Goal: Task Accomplishment & Management: Manage account settings

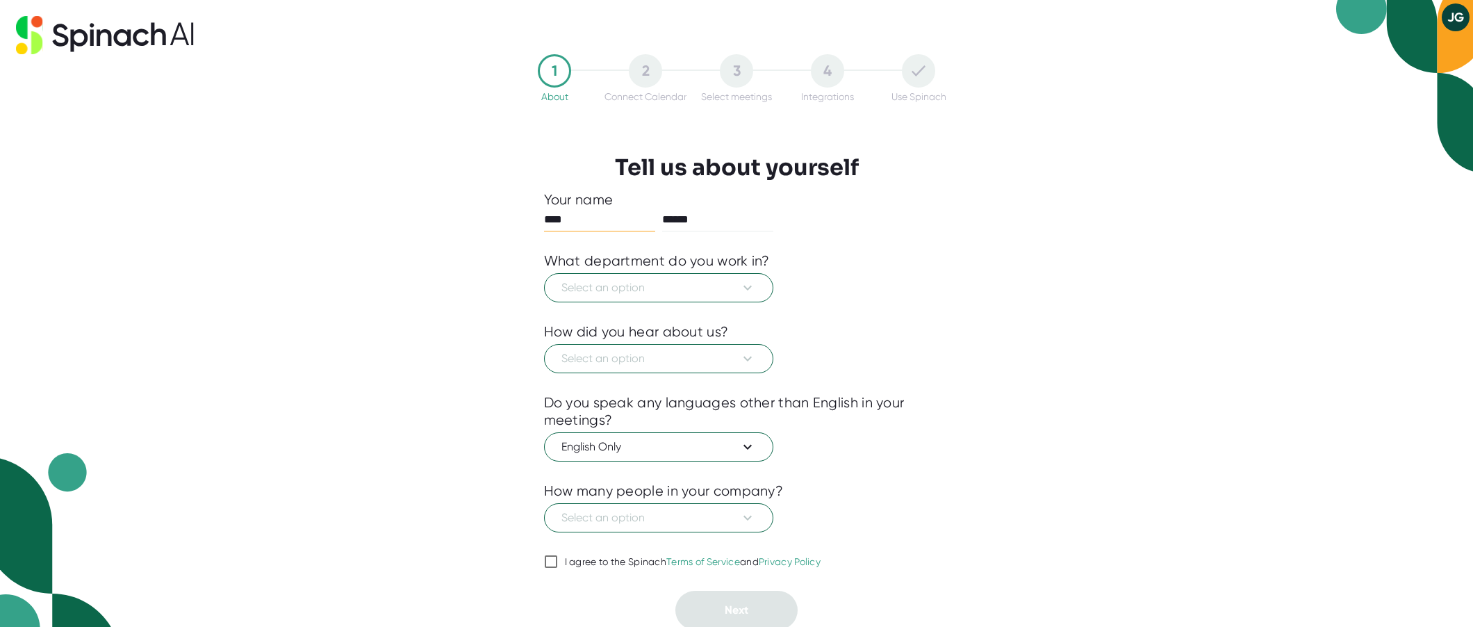
scroll to position [3, 0]
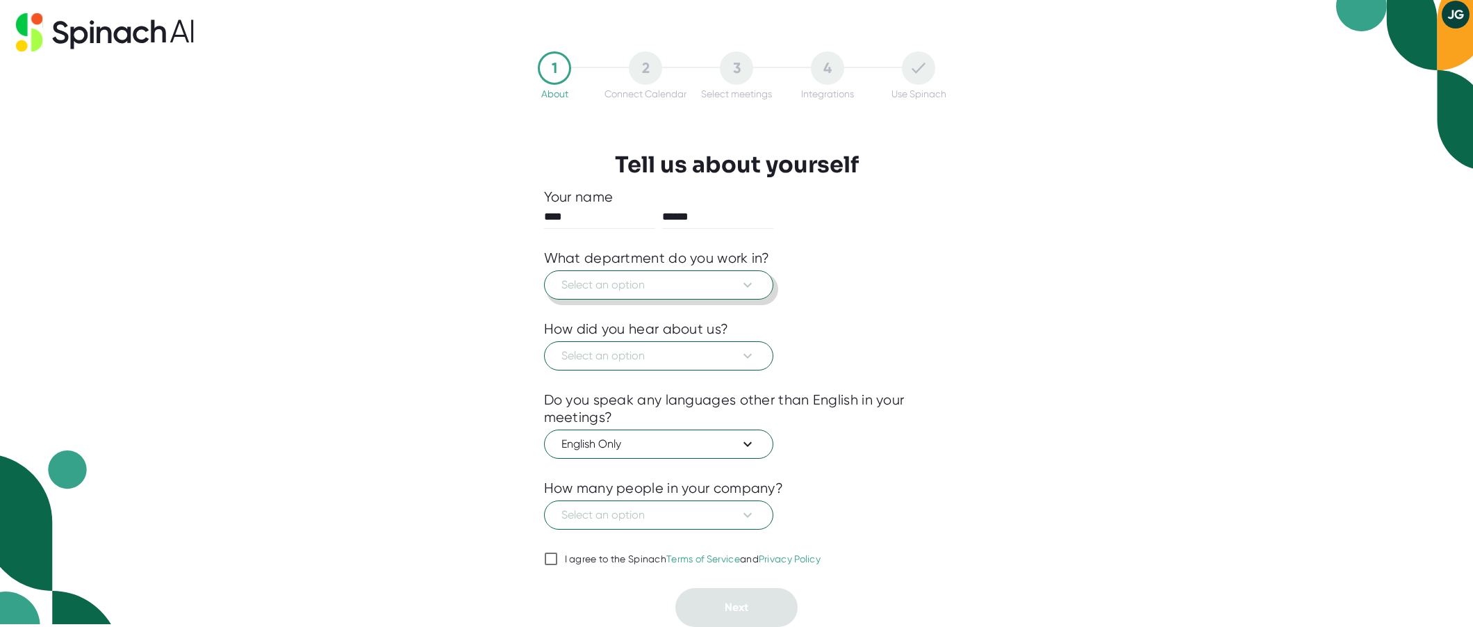
click at [760, 282] on button "Select an option" at bounding box center [658, 284] width 229 height 29
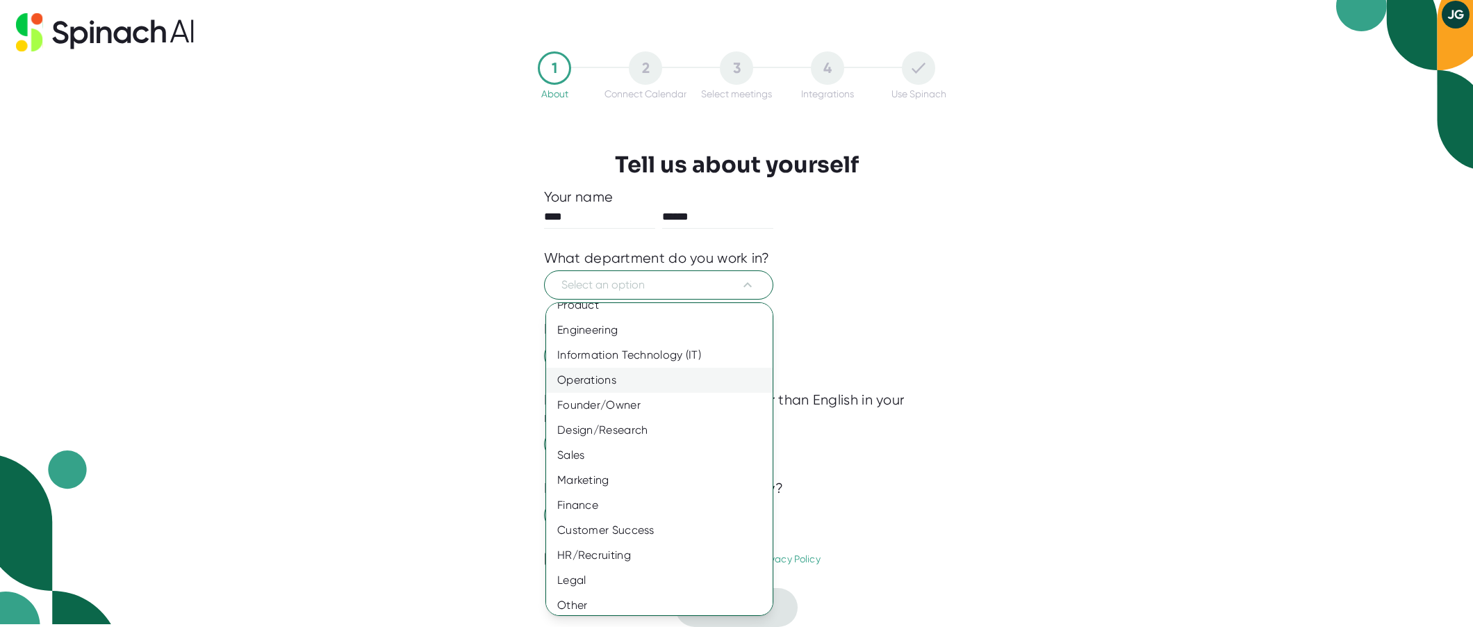
scroll to position [19, 0]
click at [868, 330] on div at bounding box center [736, 313] width 1473 height 627
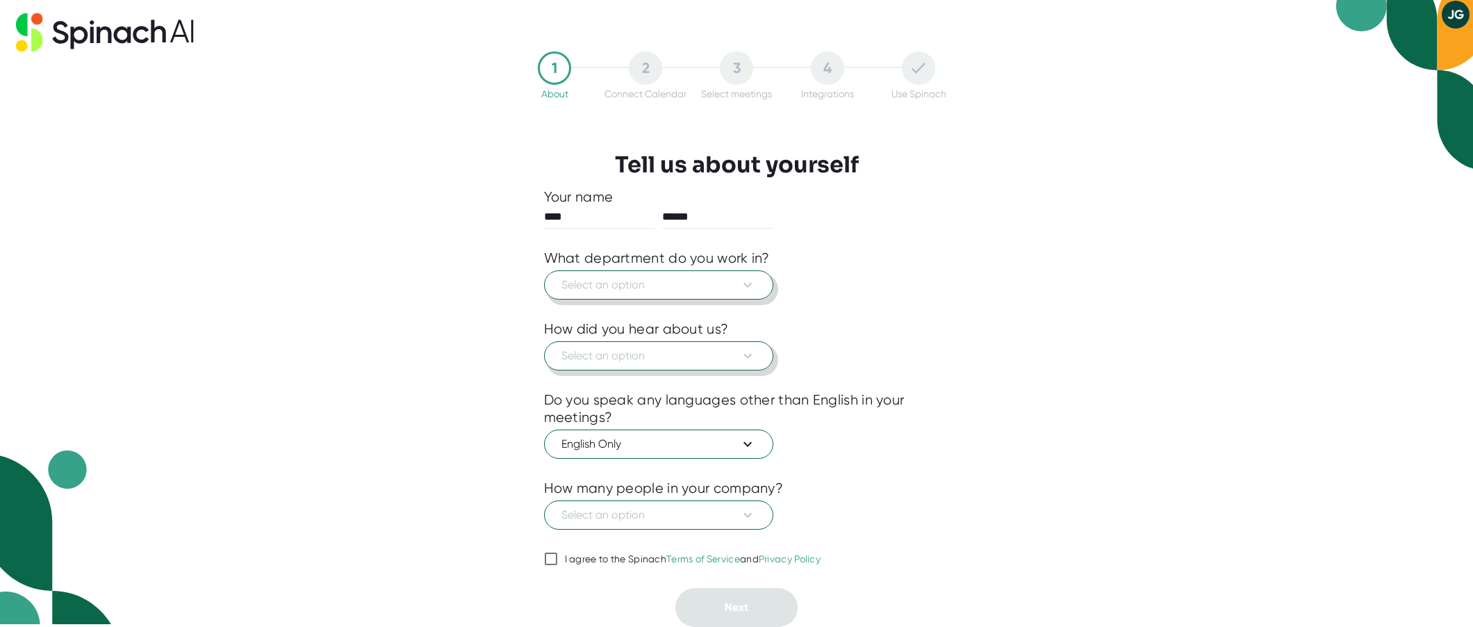
scroll to position [0, 0]
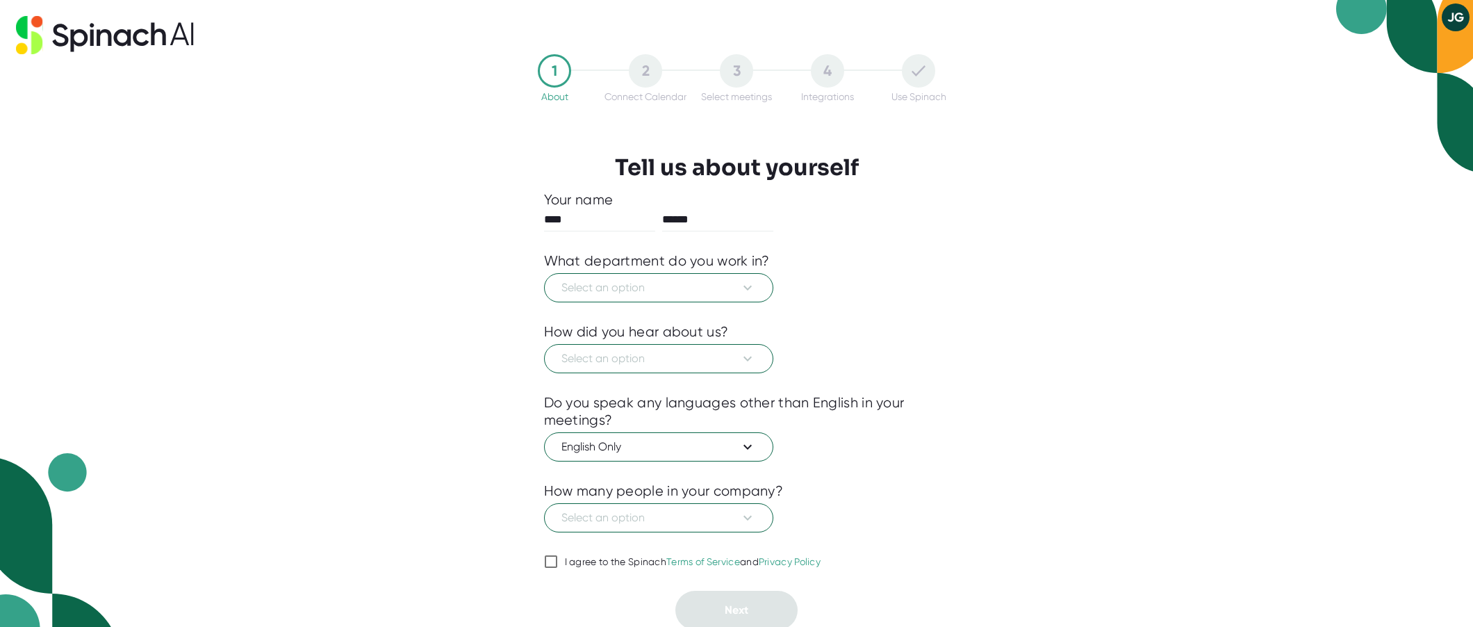
click at [1450, 23] on button "JG" at bounding box center [1455, 17] width 28 height 28
click at [1129, 194] on div at bounding box center [736, 313] width 1473 height 627
click at [642, 281] on span "Select an option" at bounding box center [658, 287] width 194 height 17
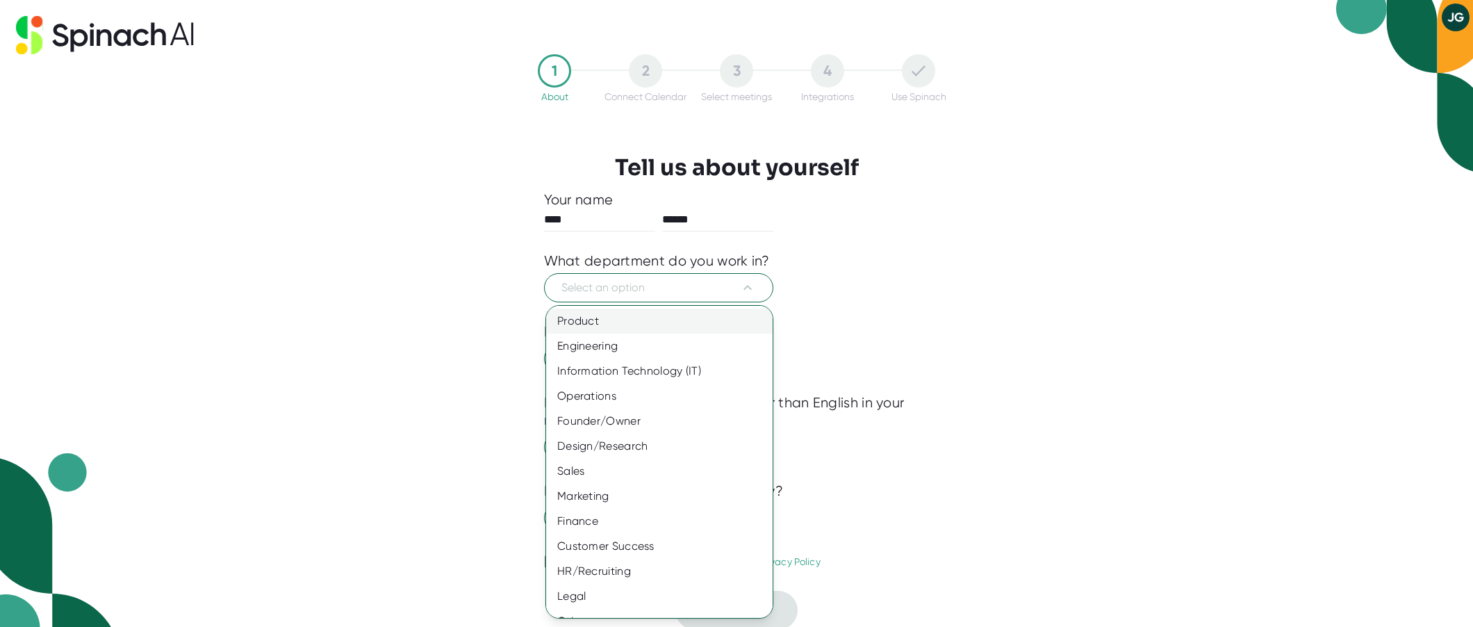
click at [598, 325] on div "Product" at bounding box center [659, 320] width 226 height 25
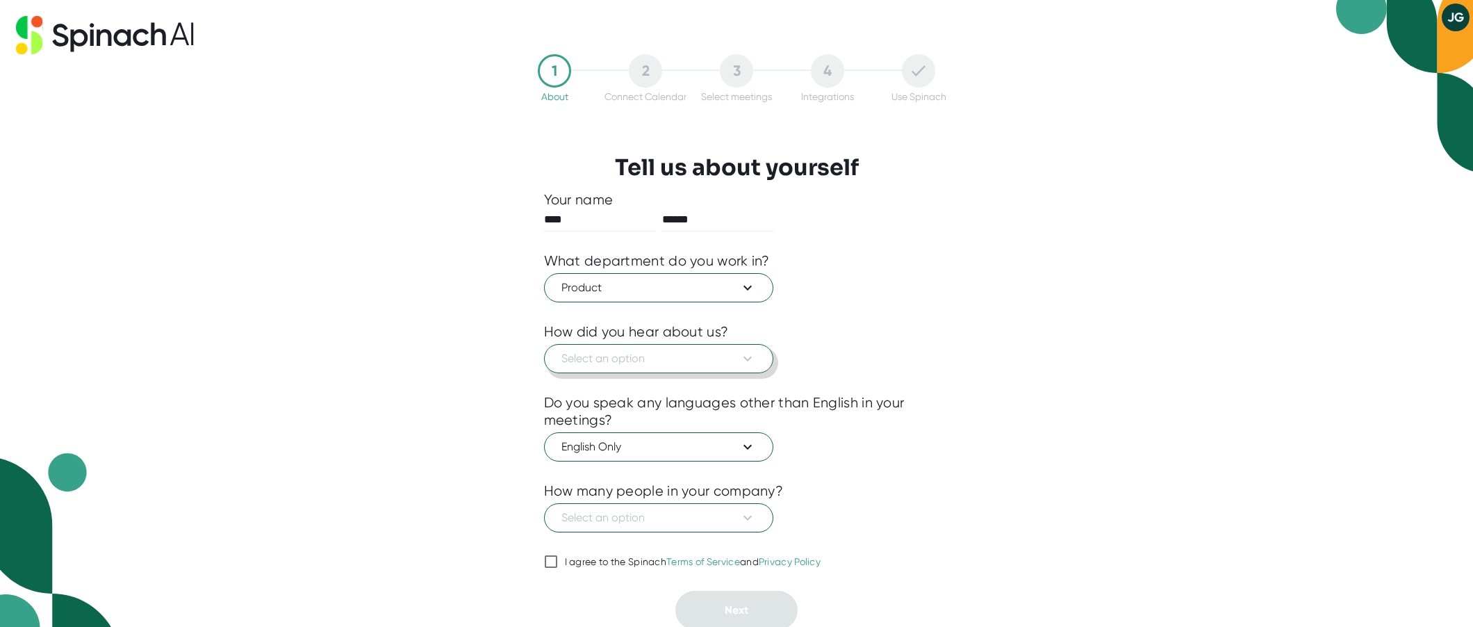
click at [596, 356] on span "Select an option" at bounding box center [658, 358] width 194 height 17
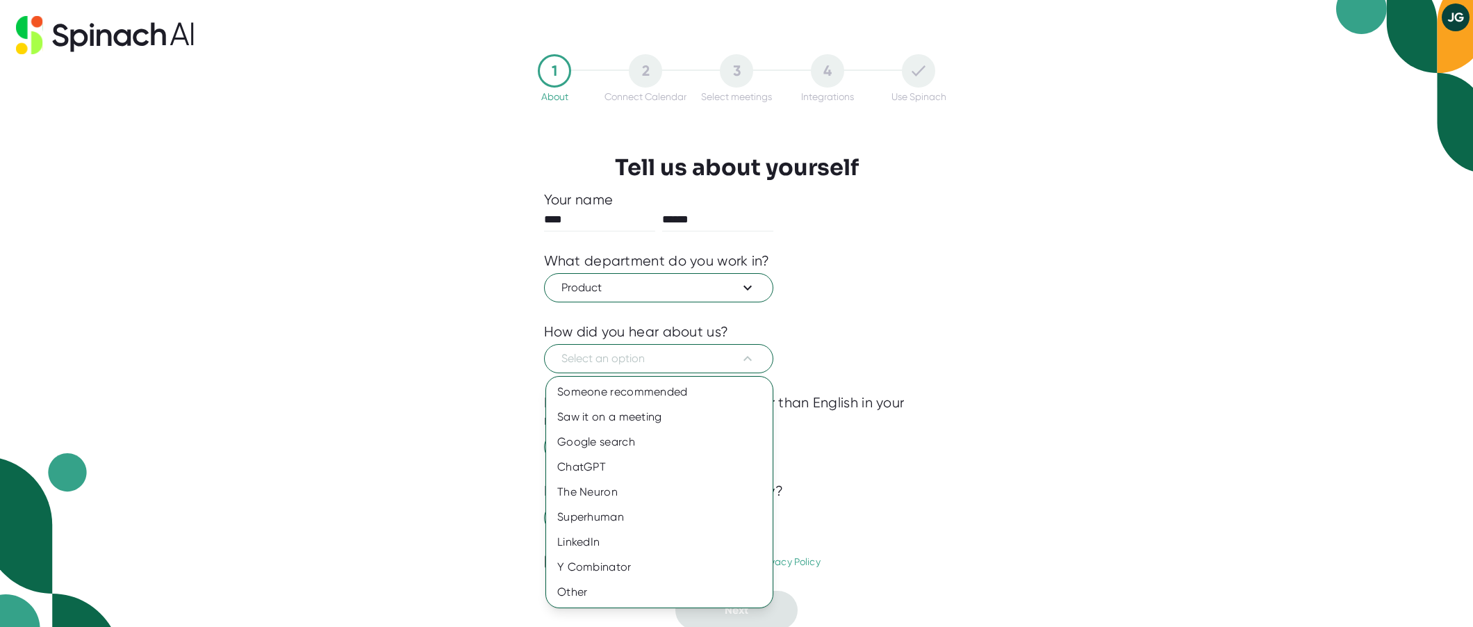
click at [656, 297] on div at bounding box center [736, 313] width 1473 height 627
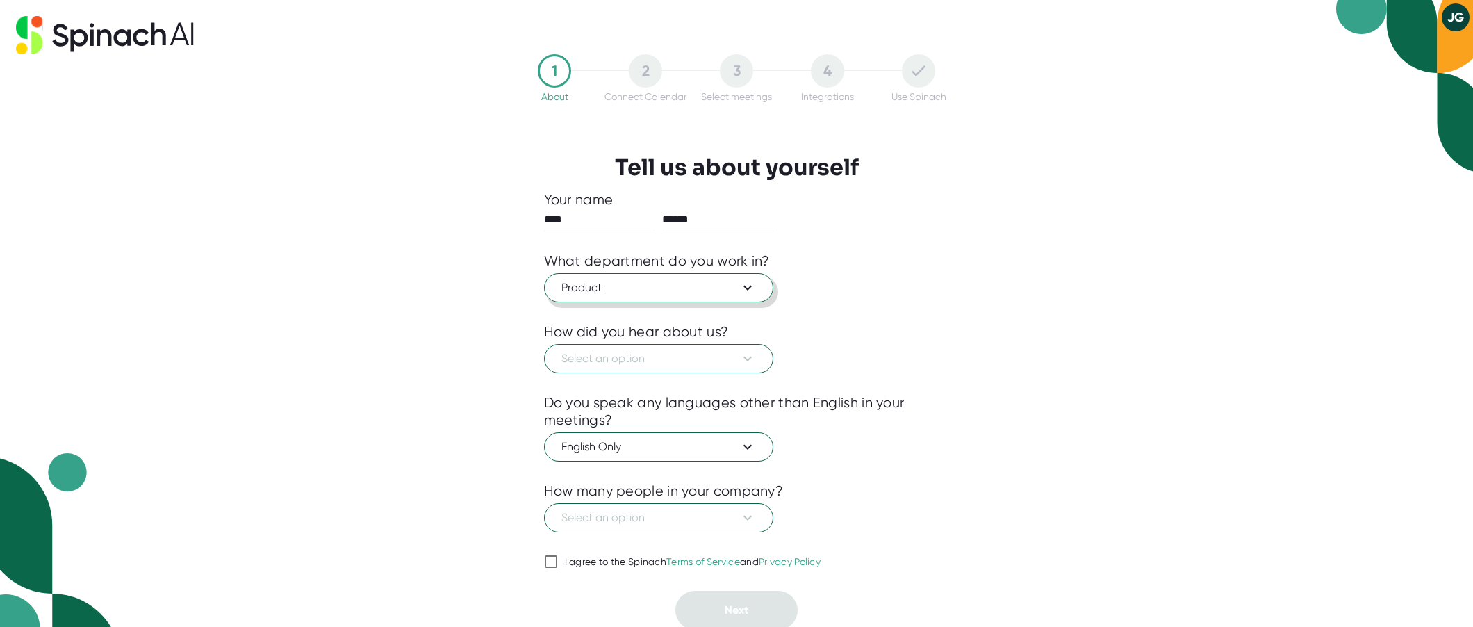
click at [645, 289] on span "Product" at bounding box center [658, 287] width 194 height 17
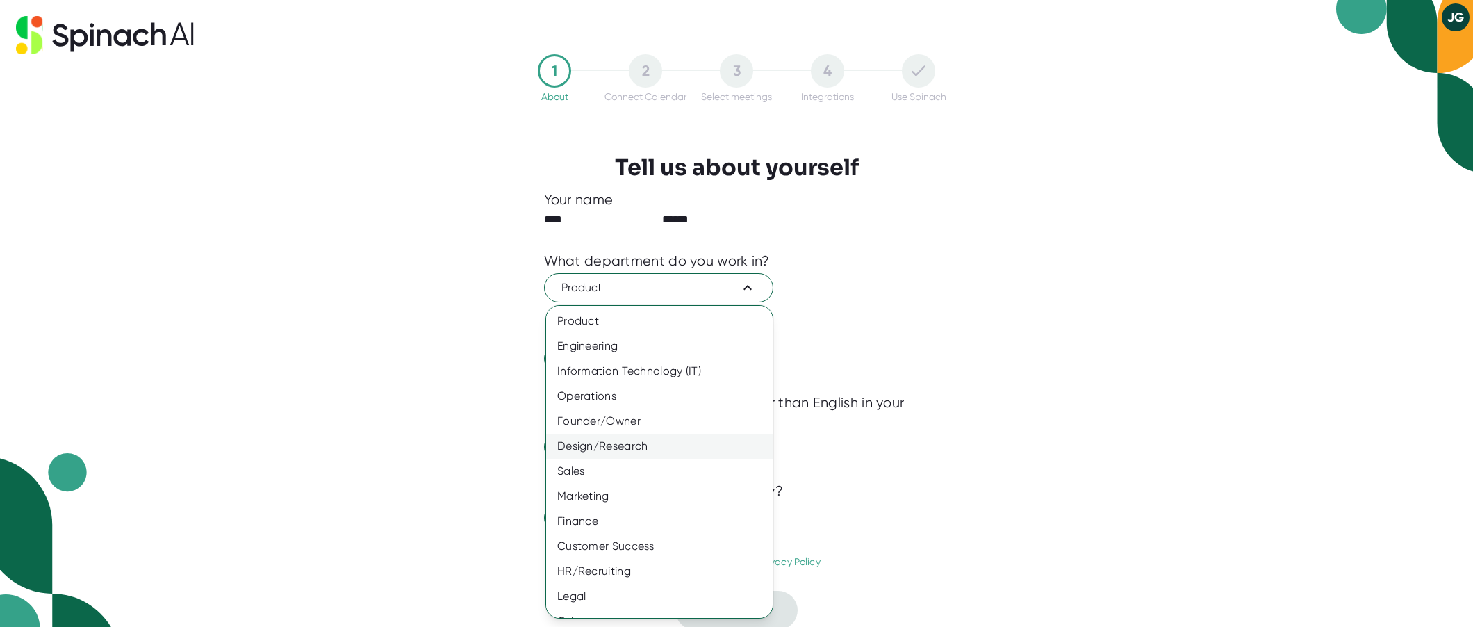
click at [599, 454] on div "Design/Research" at bounding box center [659, 445] width 226 height 25
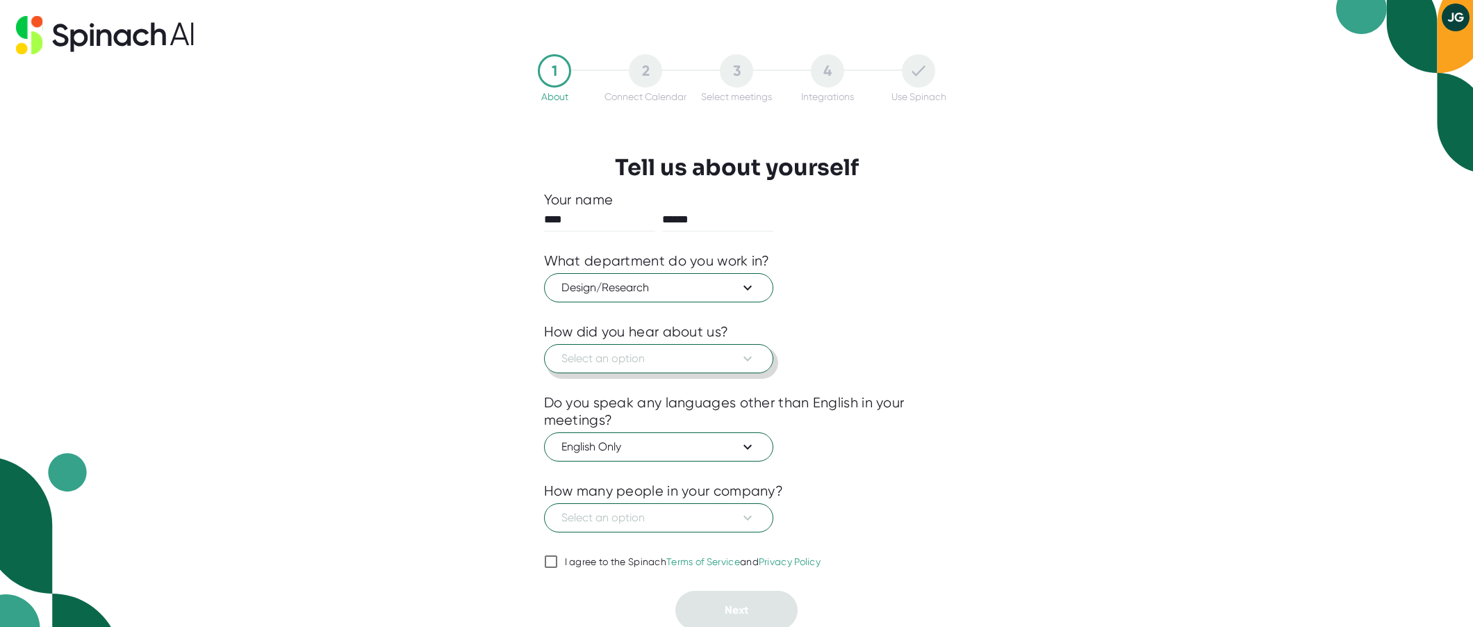
click at [628, 365] on span "Select an option" at bounding box center [658, 358] width 194 height 17
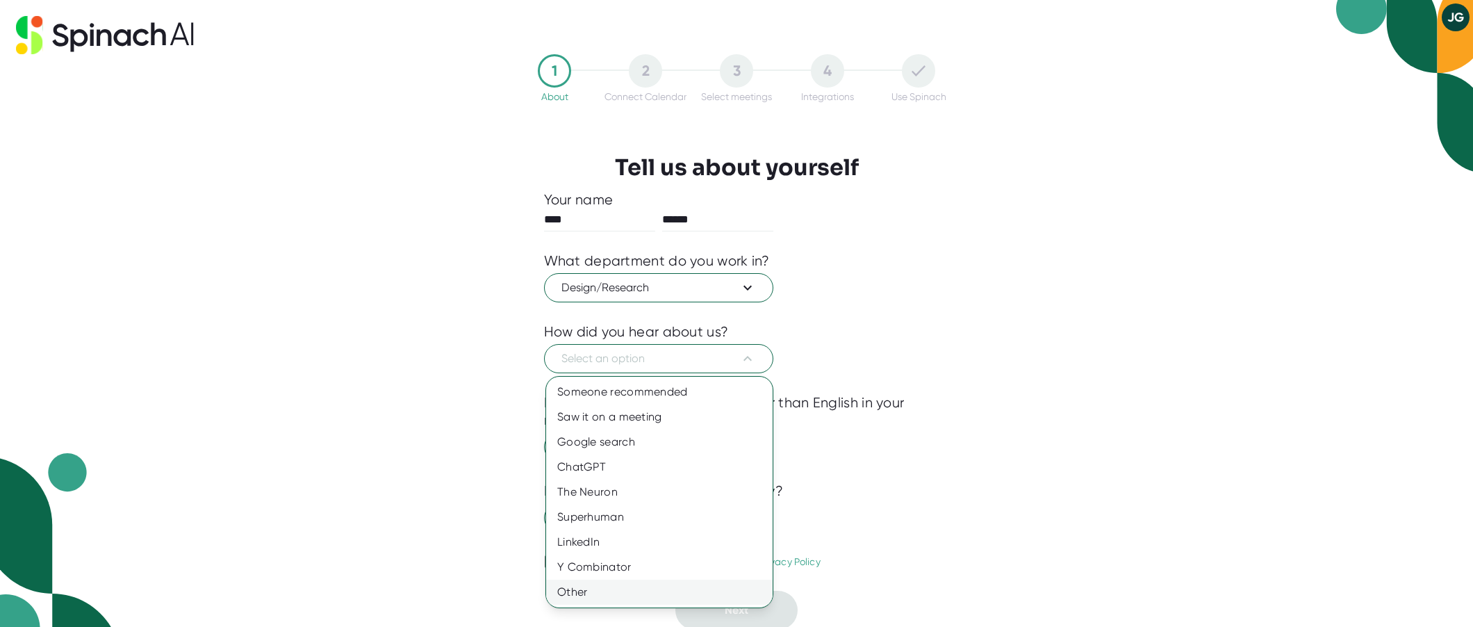
click at [606, 590] on div "Other" at bounding box center [659, 591] width 226 height 25
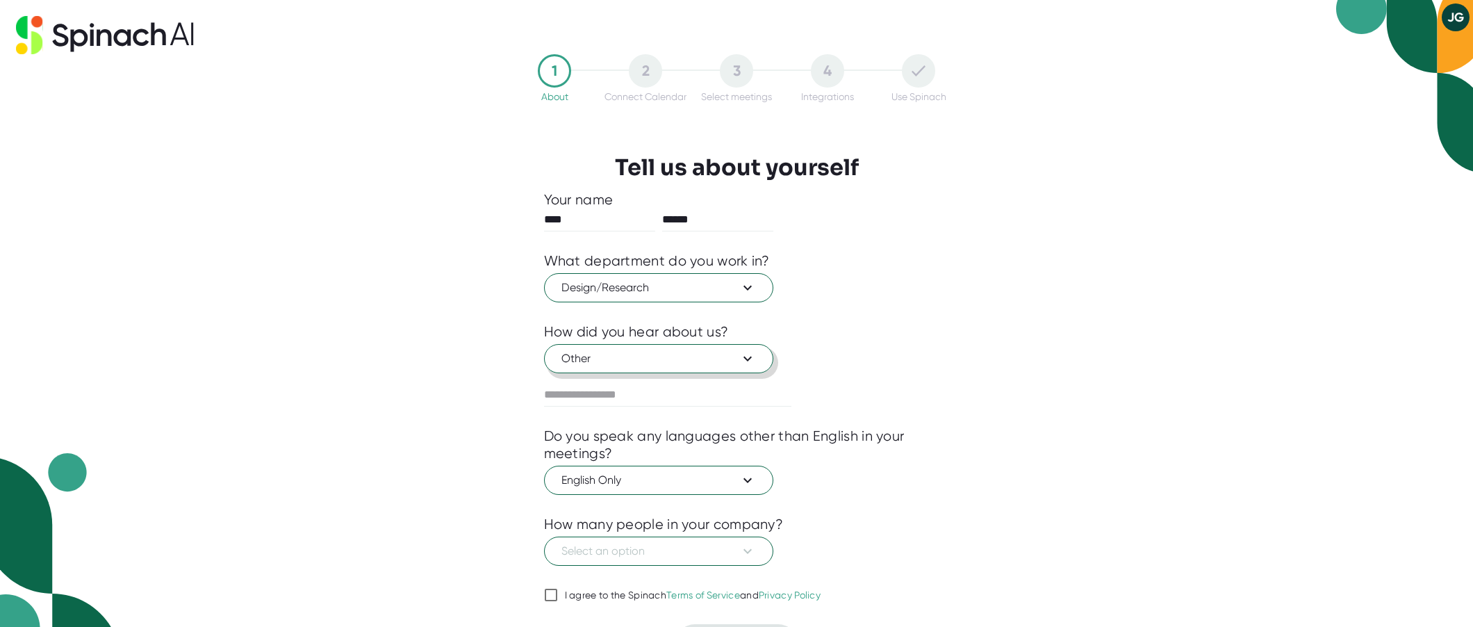
click at [686, 356] on span "Other" at bounding box center [658, 358] width 194 height 17
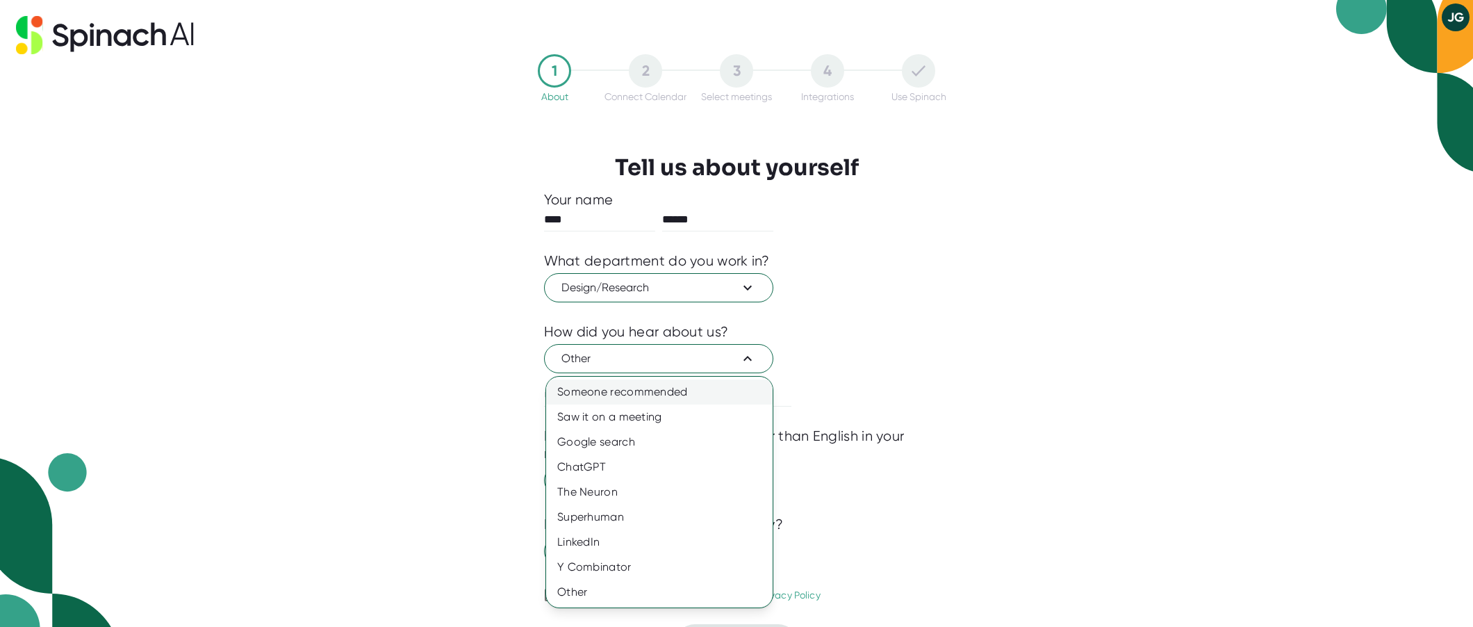
click at [670, 383] on div "Someone recommended" at bounding box center [659, 391] width 226 height 25
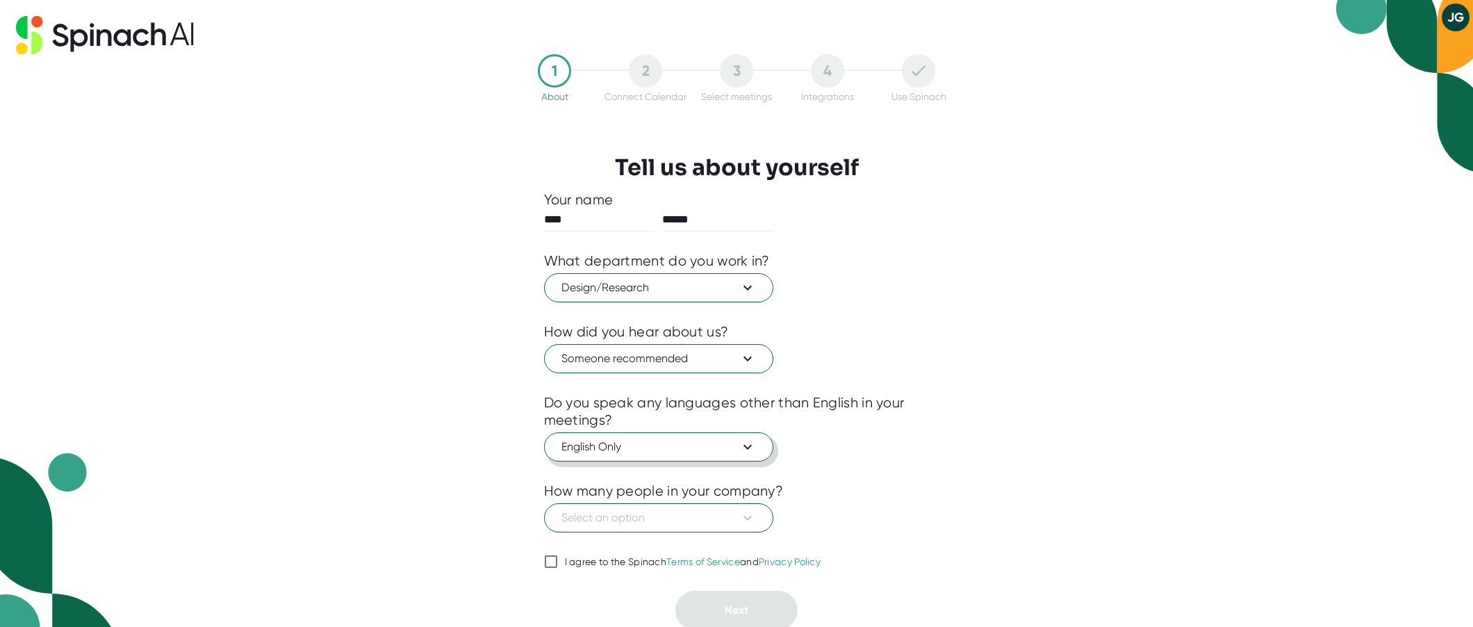
click at [663, 459] on button "English Only" at bounding box center [658, 446] width 229 height 29
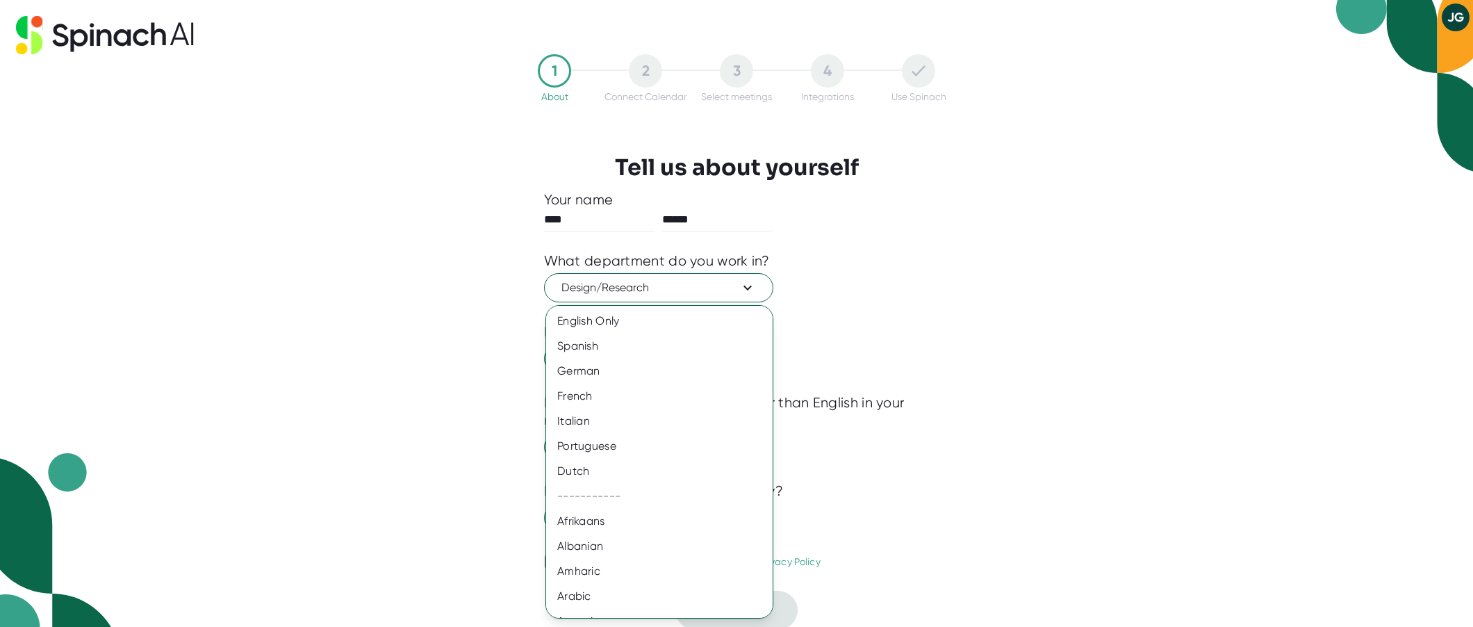
click at [887, 445] on div at bounding box center [736, 313] width 1473 height 627
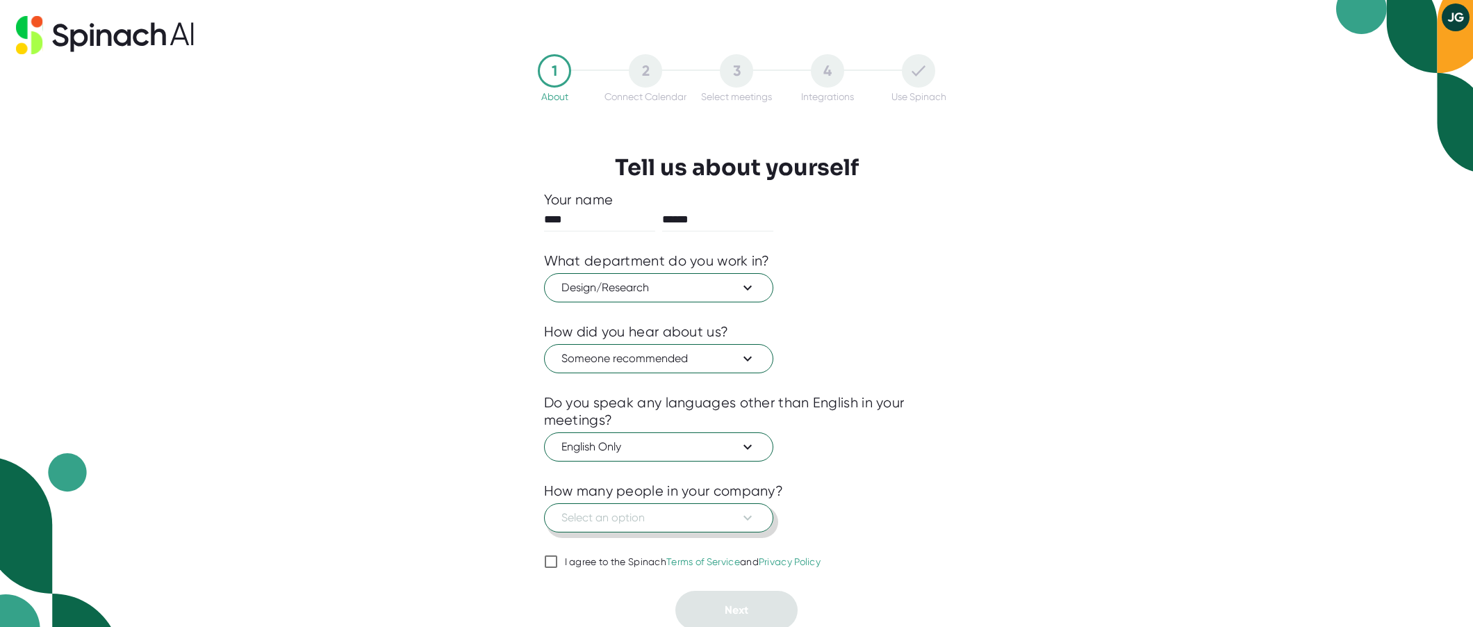
click at [706, 514] on span "Select an option" at bounding box center [658, 517] width 194 height 17
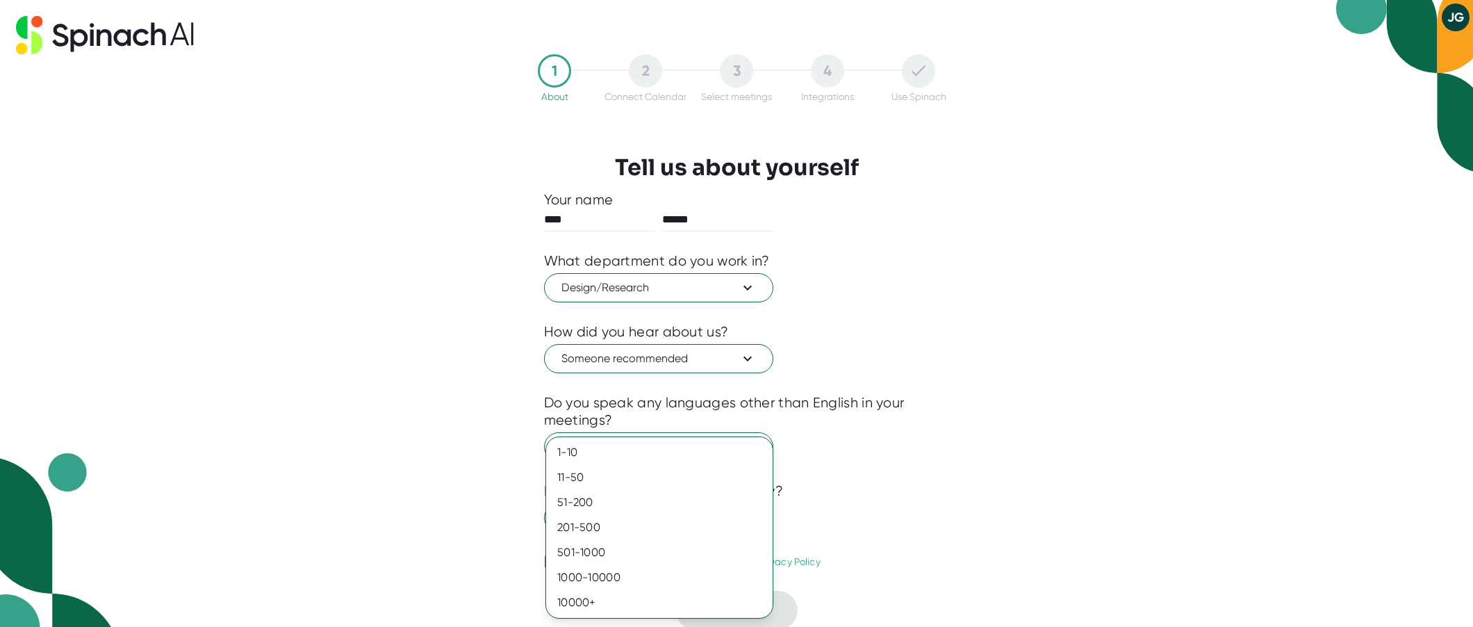
click at [890, 496] on div at bounding box center [736, 313] width 1473 height 627
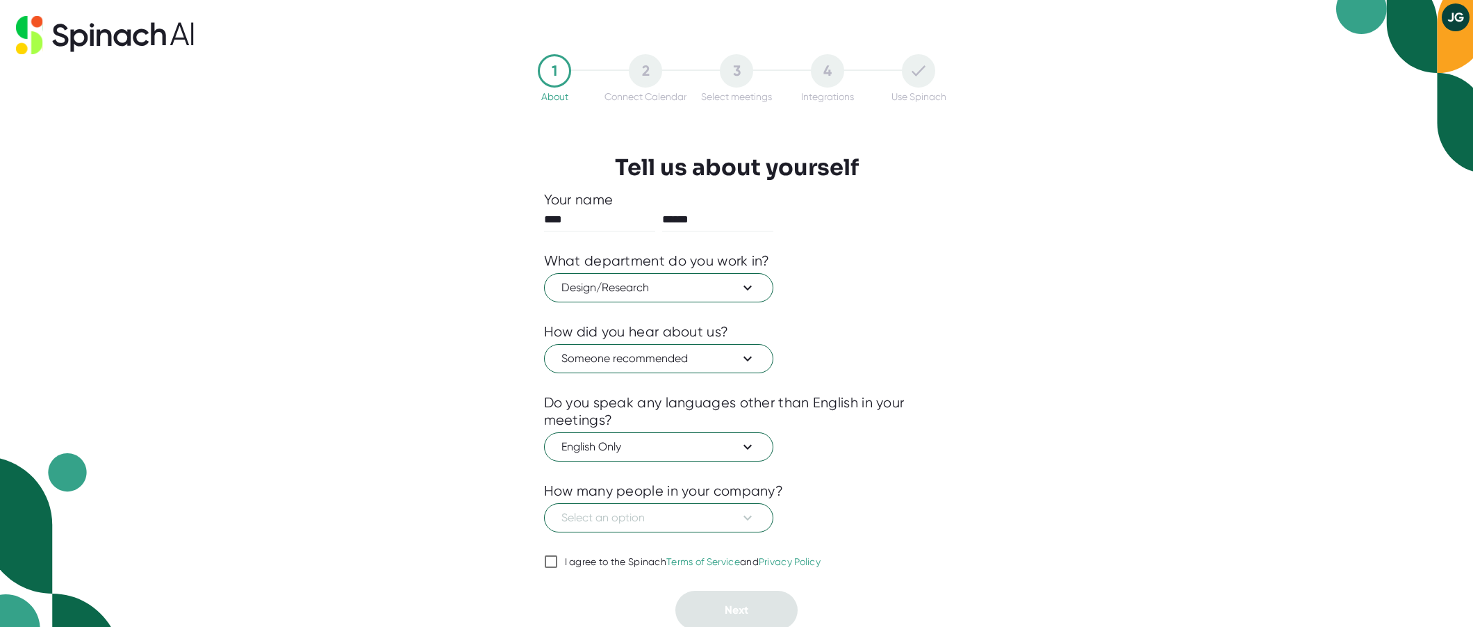
click at [774, 518] on div "Select an option" at bounding box center [736, 515] width 385 height 33
click at [743, 513] on icon at bounding box center [747, 517] width 17 height 17
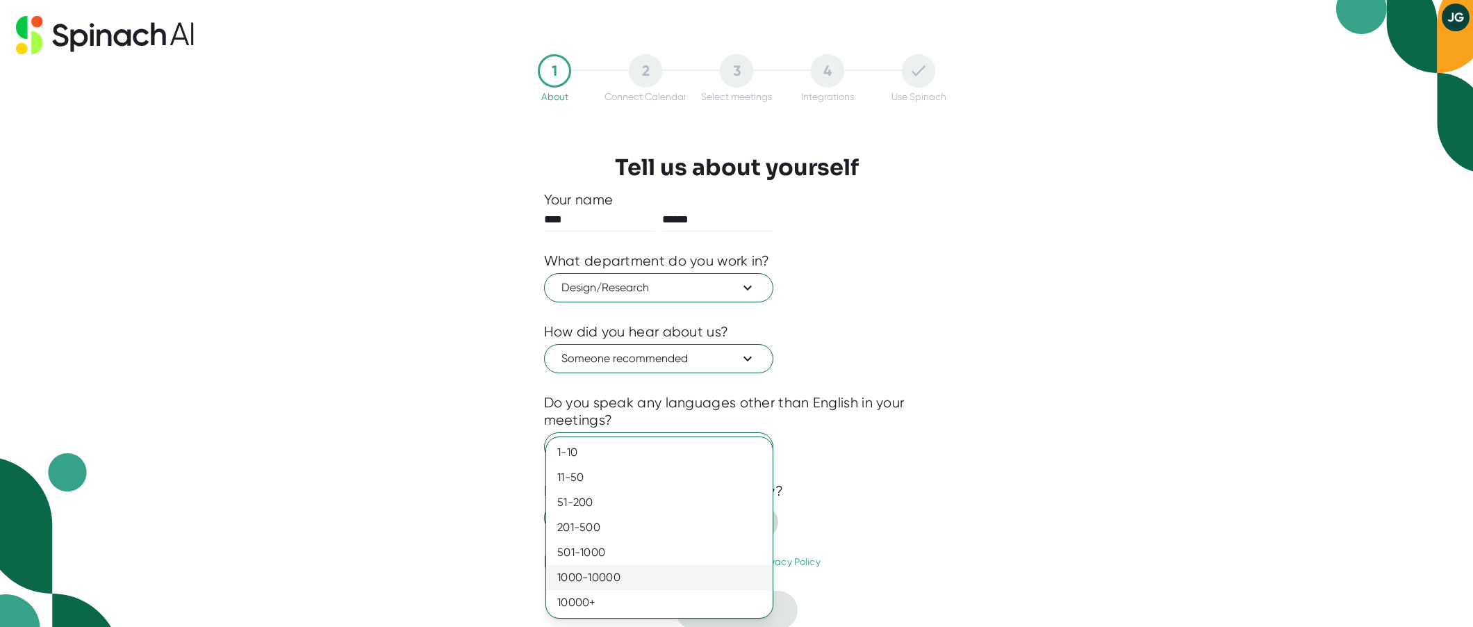
click at [647, 572] on div "1000-10000" at bounding box center [659, 577] width 226 height 25
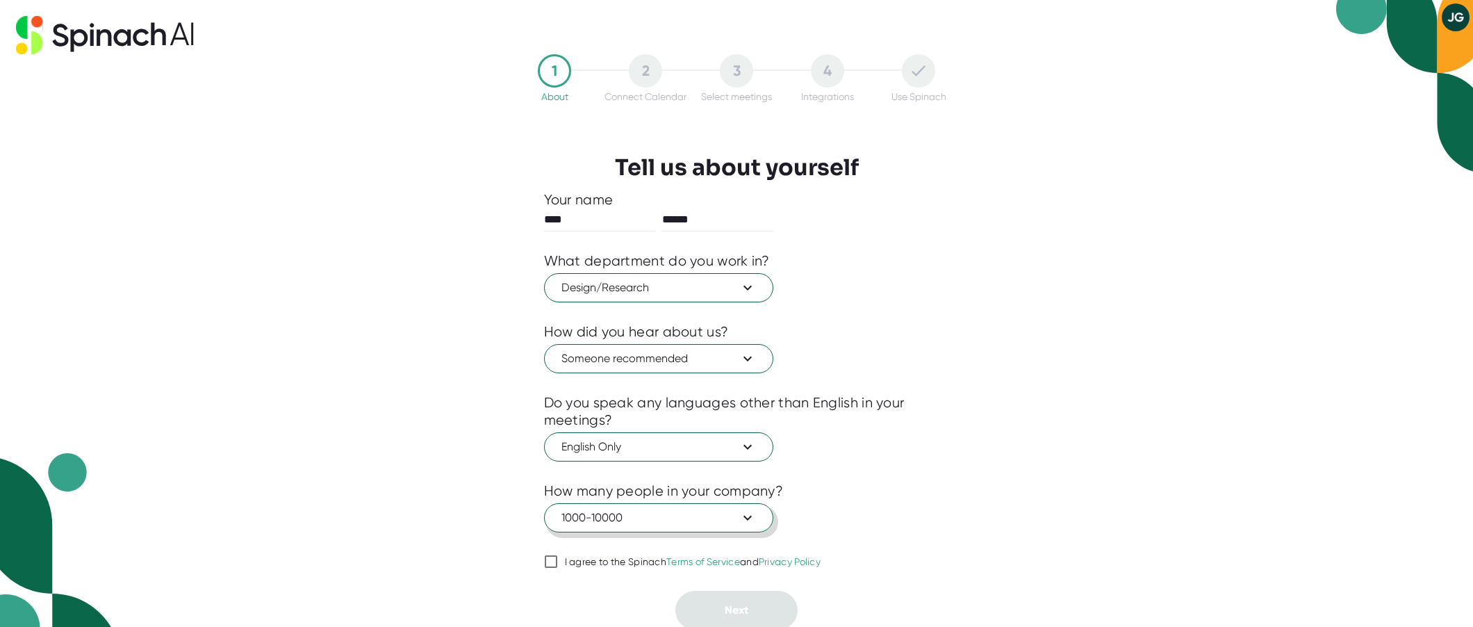
click at [559, 558] on span "I agree to the Spinach Terms of Service and Privacy Policy" at bounding box center [689, 562] width 263 height 13
click at [558, 558] on input "I agree to the Spinach Terms of Service and Privacy Policy" at bounding box center [551, 561] width 14 height 17
checkbox input "true"
click at [755, 618] on button "Next" at bounding box center [736, 609] width 122 height 39
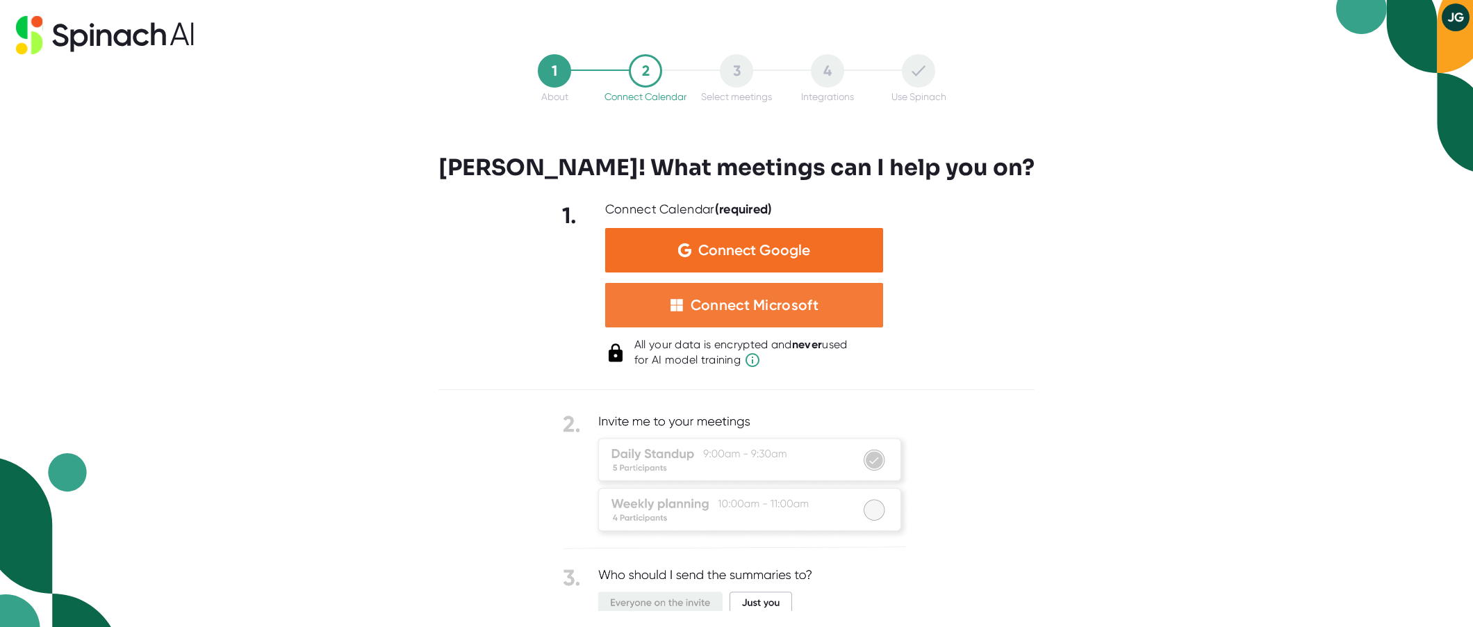
click at [746, 296] on div "Connect Microsoft" at bounding box center [754, 305] width 128 height 18
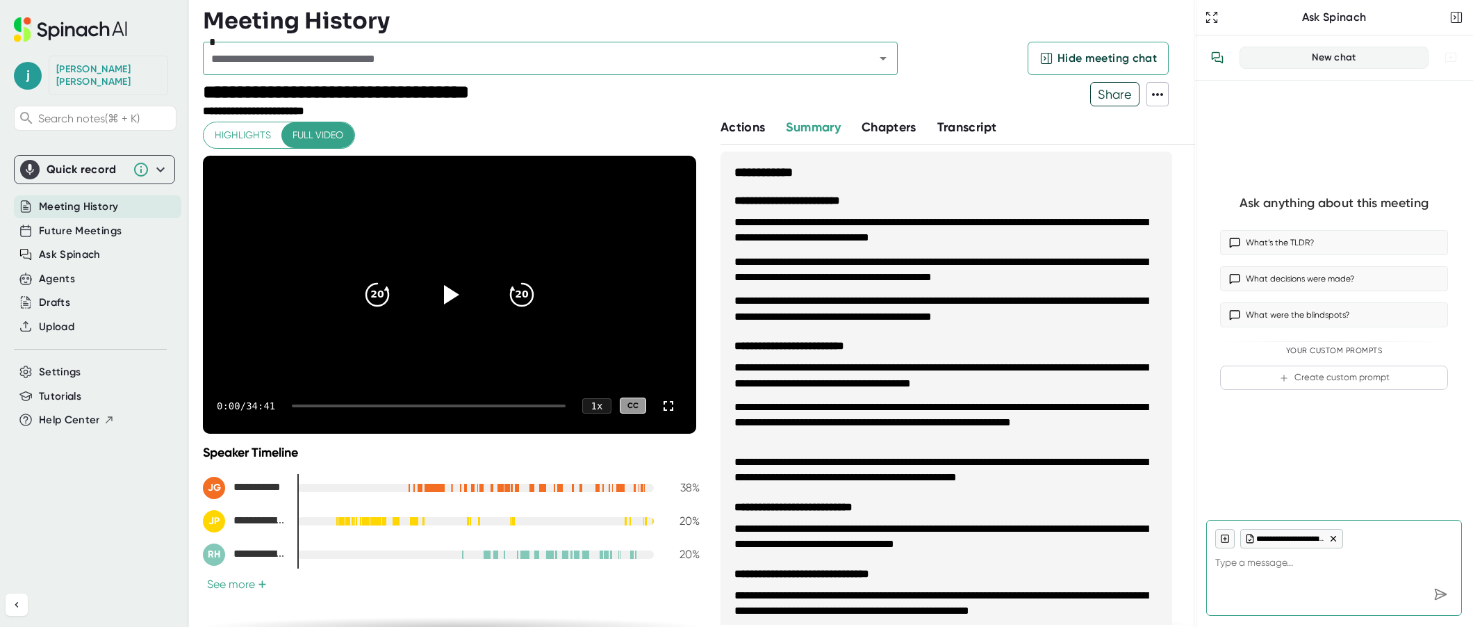
click at [213, 581] on button "See more +" at bounding box center [237, 584] width 68 height 15
click at [60, 199] on span "Meeting History" at bounding box center [78, 207] width 79 height 16
type textarea "x"
click at [54, 223] on span "Future Meetings" at bounding box center [80, 231] width 83 height 16
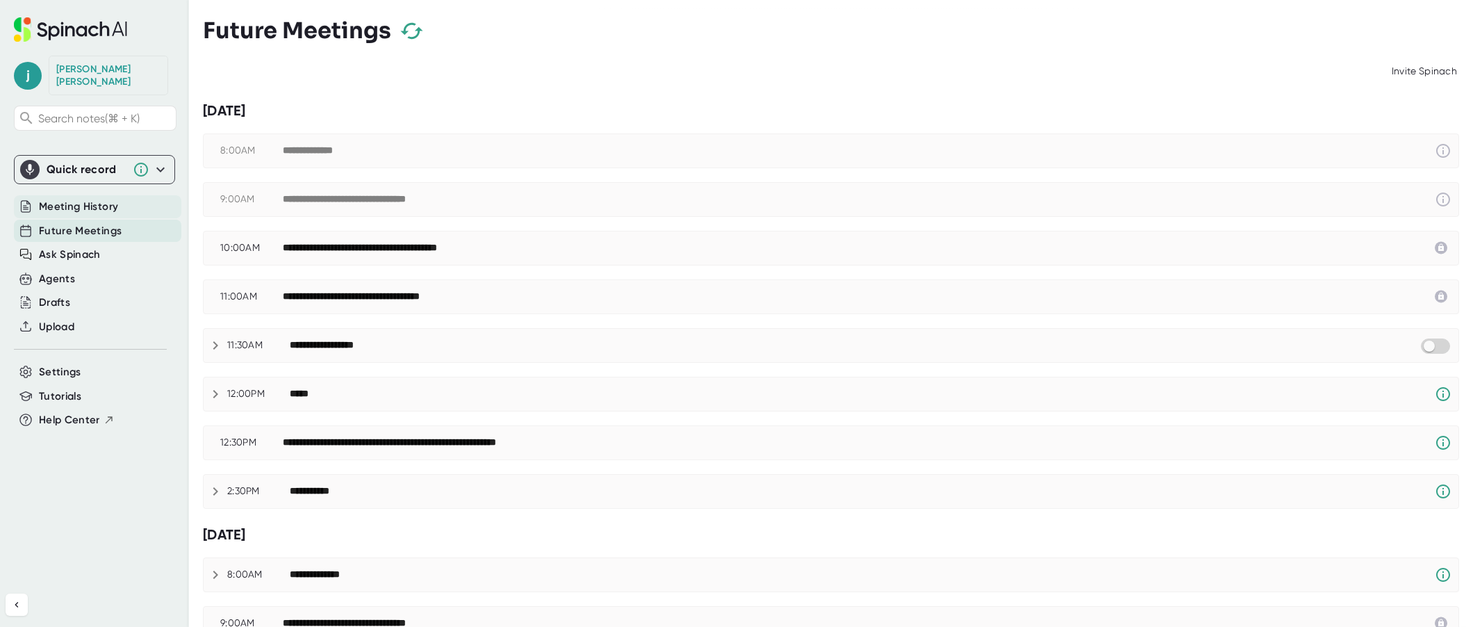
click at [54, 199] on span "Meeting History" at bounding box center [78, 207] width 79 height 16
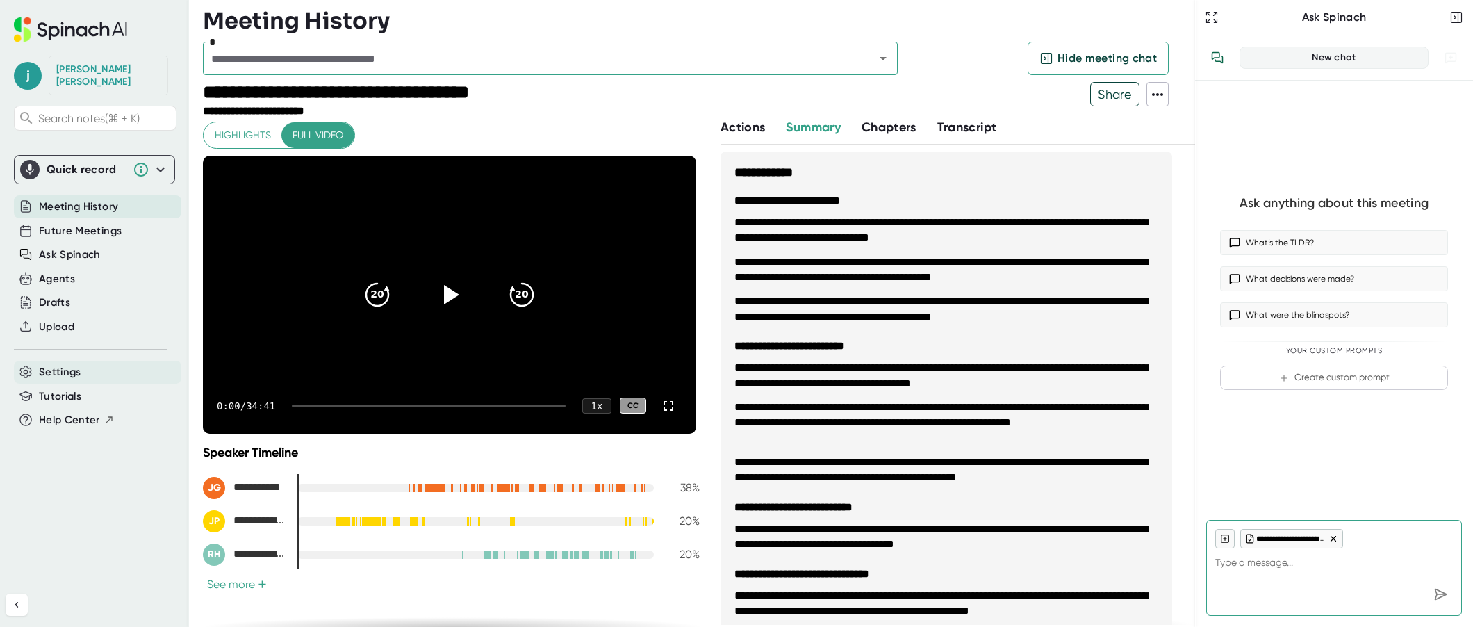
type textarea "x"
click at [68, 364] on span "Settings" at bounding box center [60, 372] width 42 height 16
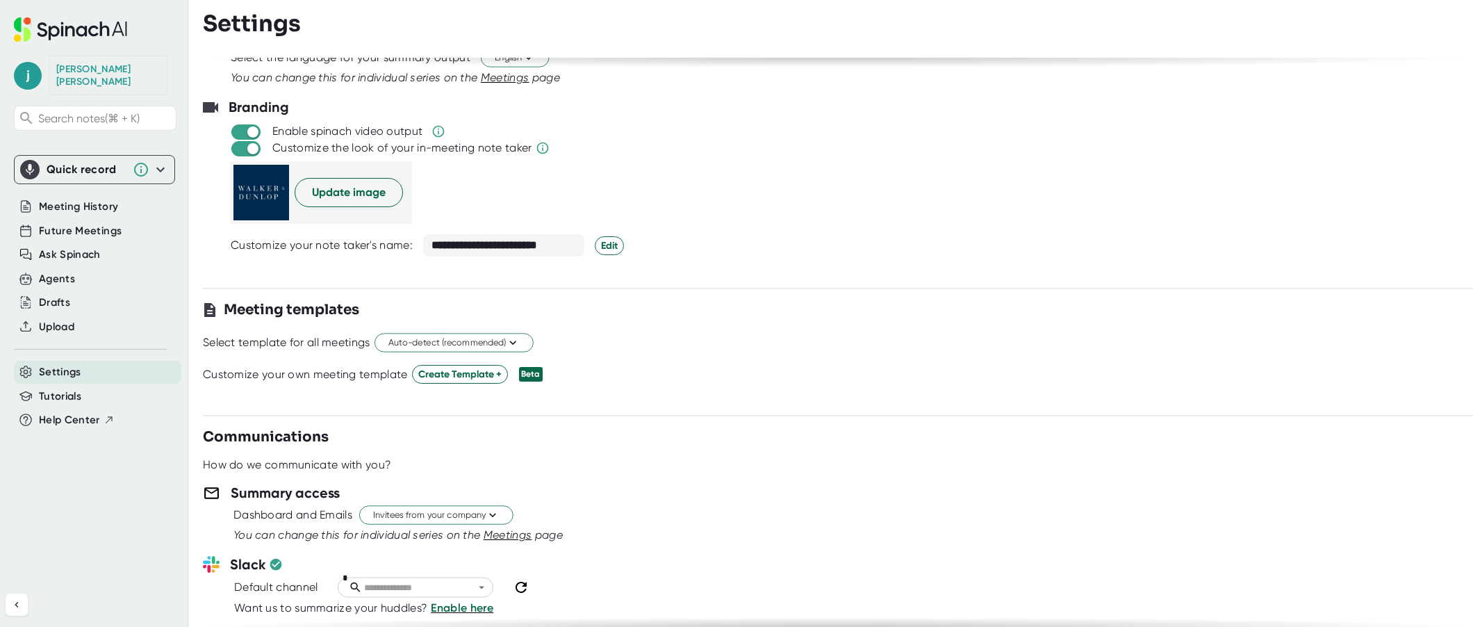
scroll to position [206, 0]
click at [524, 245] on div "**********" at bounding box center [503, 243] width 161 height 22
click at [686, 201] on div "Update image" at bounding box center [851, 190] width 1243 height 63
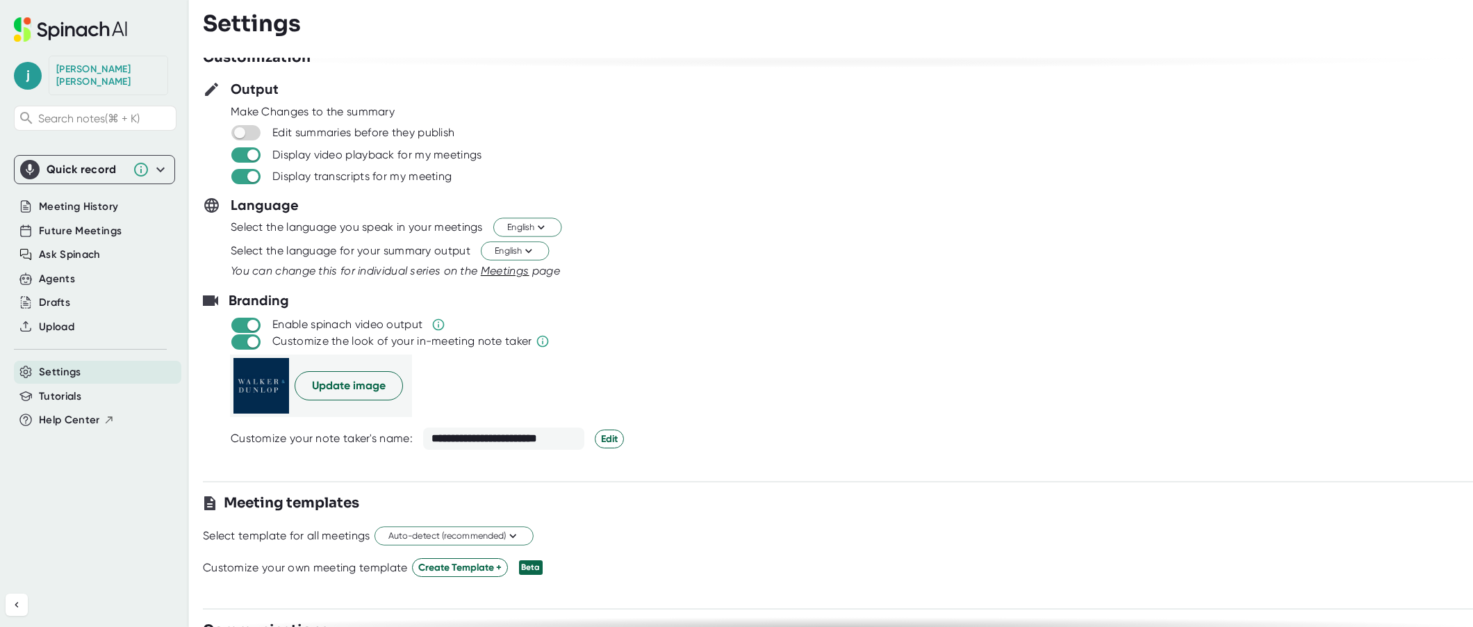
scroll to position [0, 0]
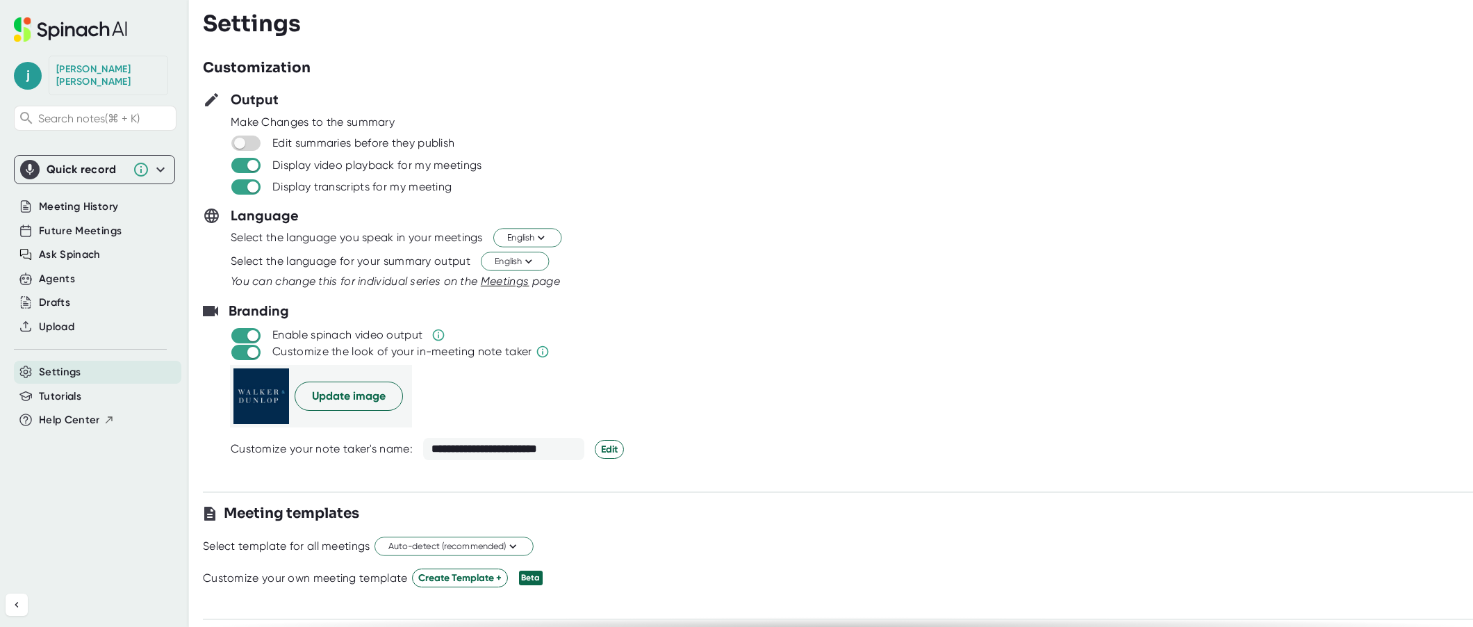
click at [53, 364] on span "Settings" at bounding box center [60, 372] width 42 height 16
click at [513, 72] on div "Customization" at bounding box center [838, 68] width 1270 height 21
click at [71, 199] on span "Meeting History" at bounding box center [78, 207] width 79 height 16
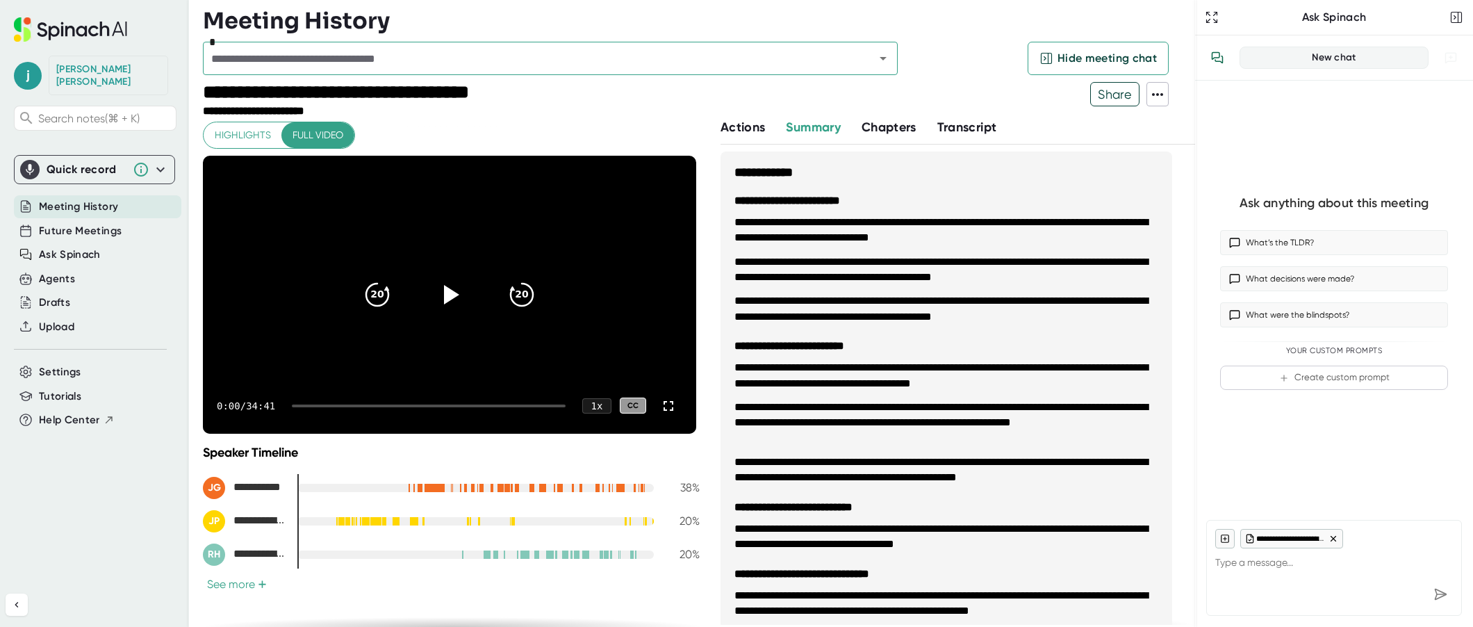
click at [88, 199] on span "Meeting History" at bounding box center [78, 207] width 79 height 16
click at [89, 65] on div "[PERSON_NAME]" at bounding box center [108, 75] width 104 height 24
click at [123, 65] on div "[PERSON_NAME]" at bounding box center [108, 75] width 104 height 24
click at [12, 64] on div "[PERSON_NAME] Search notes (⌘ + K) Quick record Include tab audio Start Recordi…" at bounding box center [94, 285] width 189 height 571
click at [24, 65] on span "j" at bounding box center [28, 76] width 28 height 28
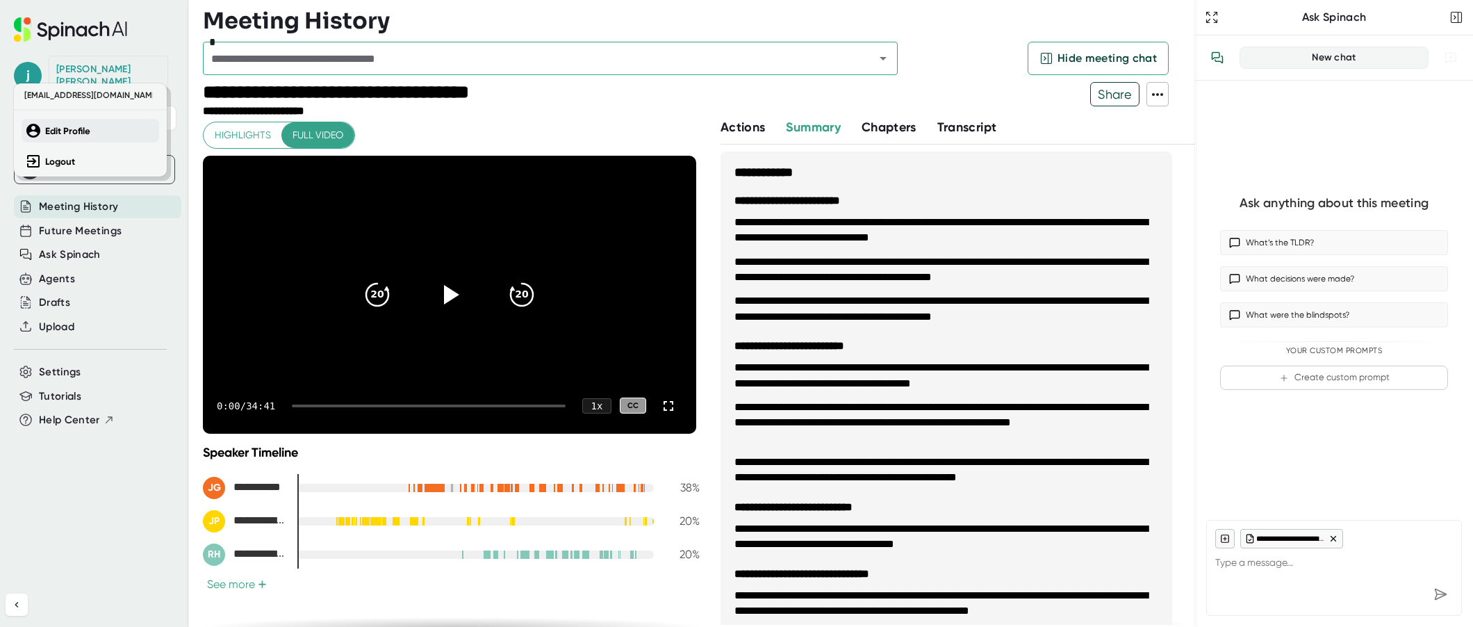
click at [69, 120] on button "Edit Profile" at bounding box center [91, 131] width 138 height 24
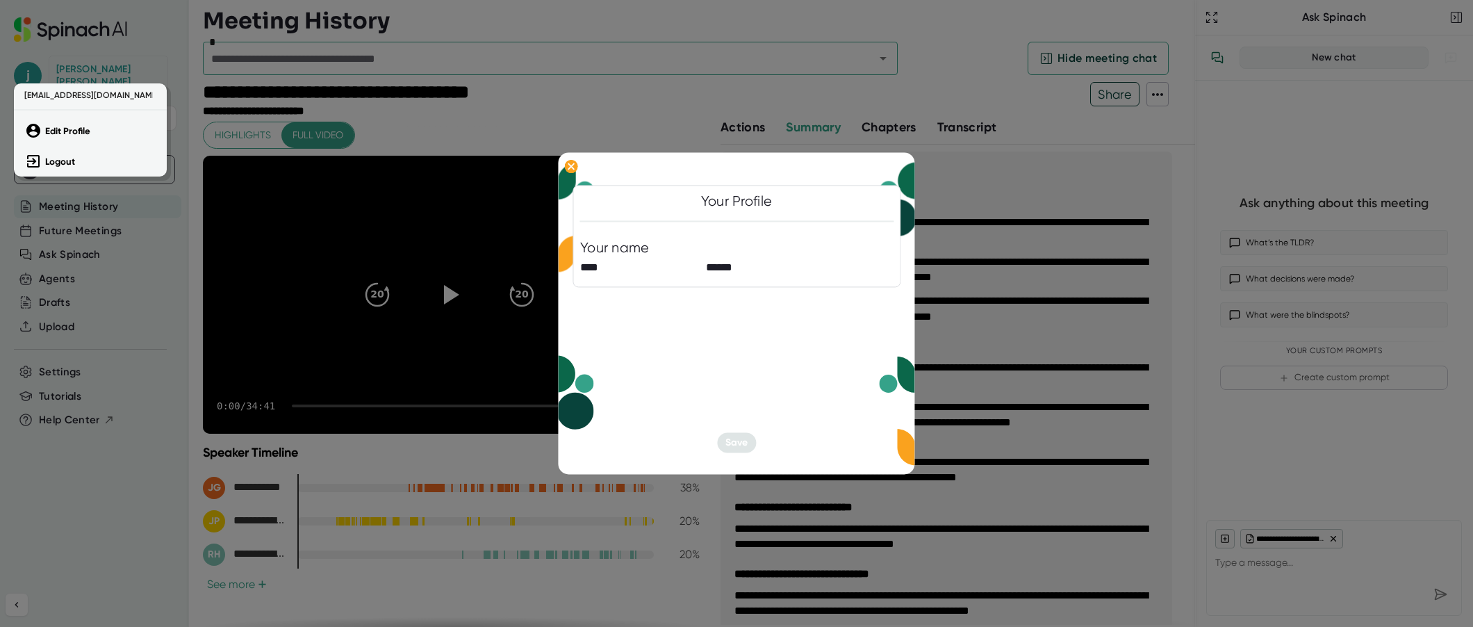
click at [570, 164] on div at bounding box center [736, 313] width 1473 height 627
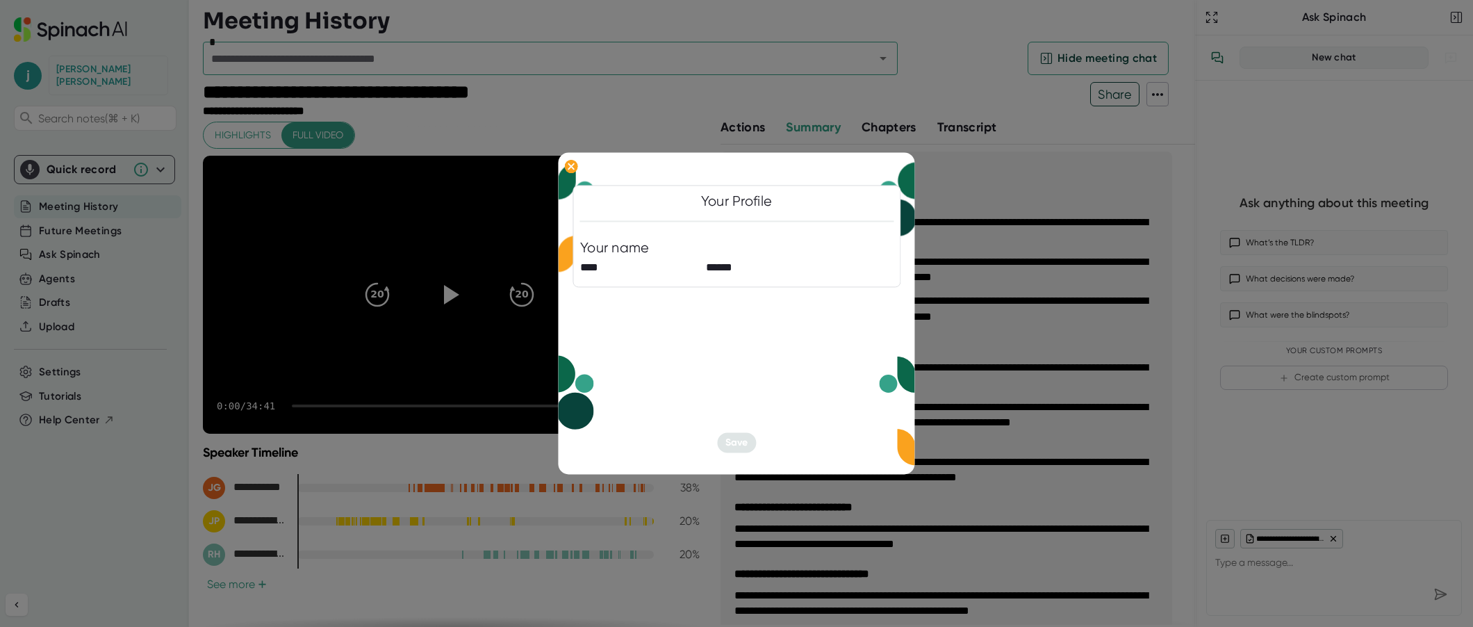
click at [570, 164] on icon at bounding box center [571, 166] width 6 height 6
type textarea "x"
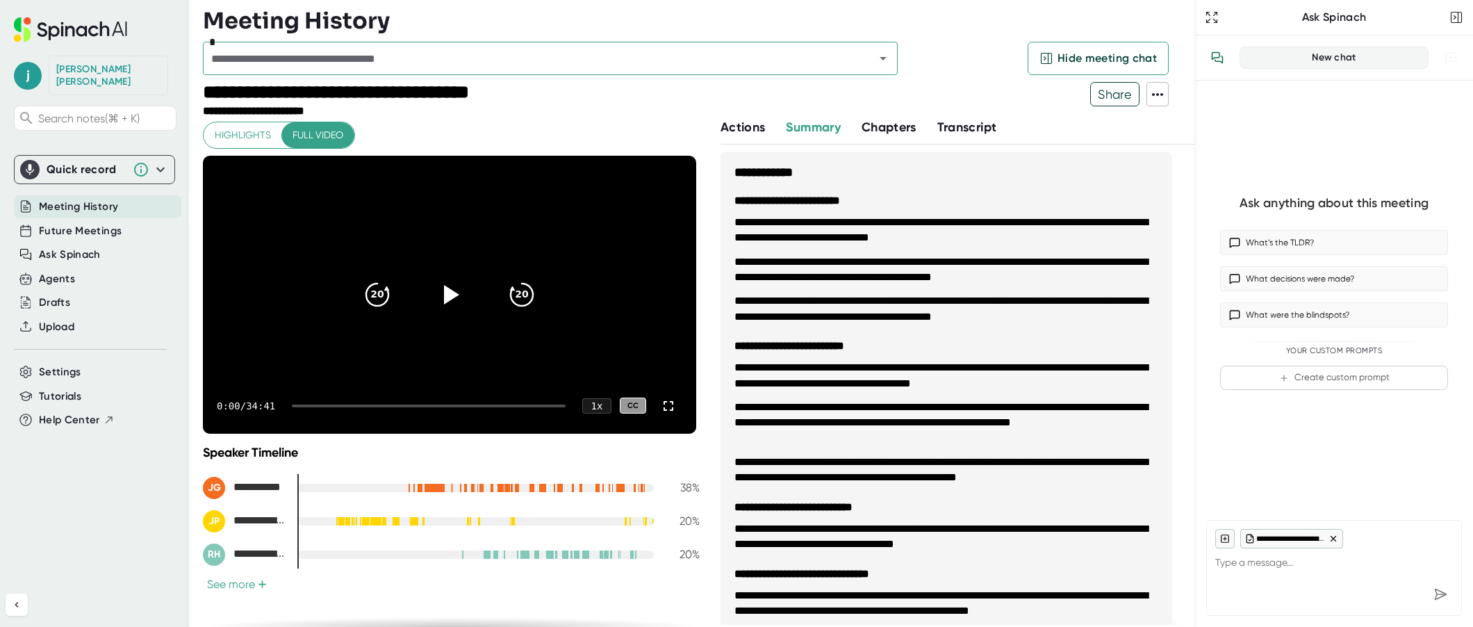
click at [595, 66] on input "text" at bounding box center [529, 58] width 645 height 19
click at [934, 35] on div at bounding box center [699, 38] width 992 height 7
click at [53, 271] on div "Agents" at bounding box center [57, 279] width 36 height 16
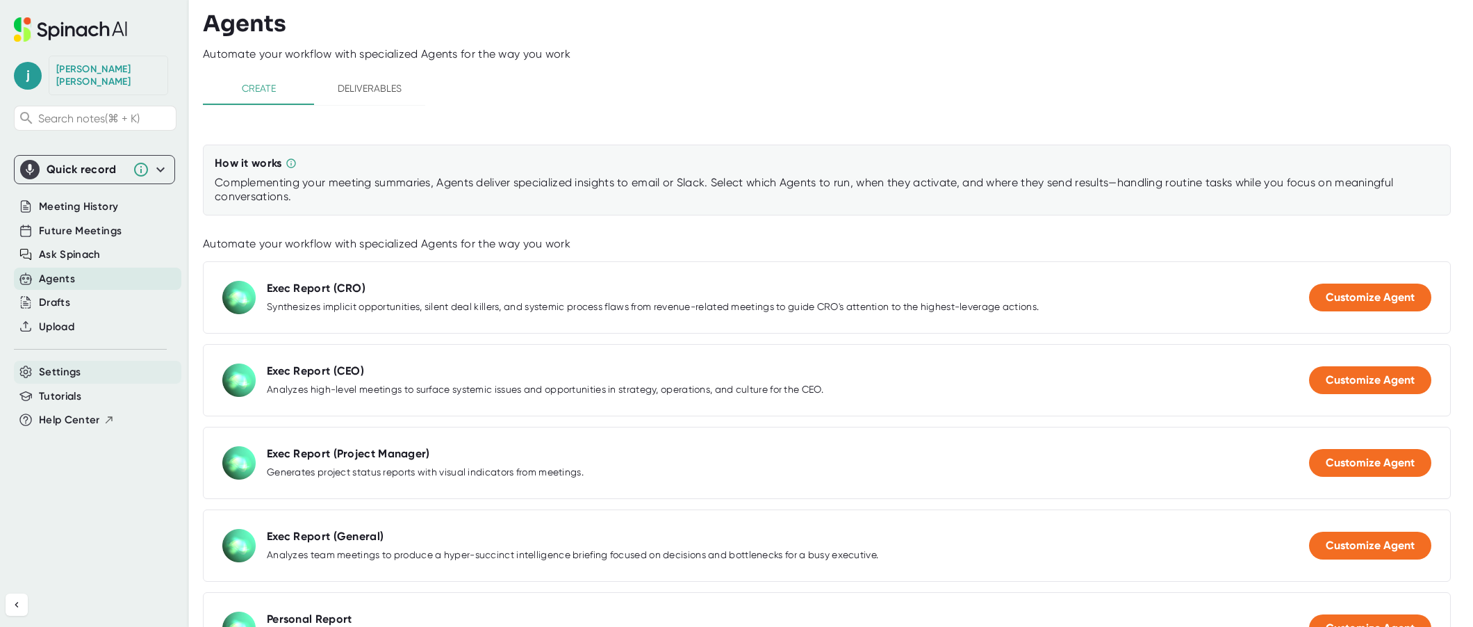
click at [60, 364] on span "Settings" at bounding box center [60, 372] width 42 height 16
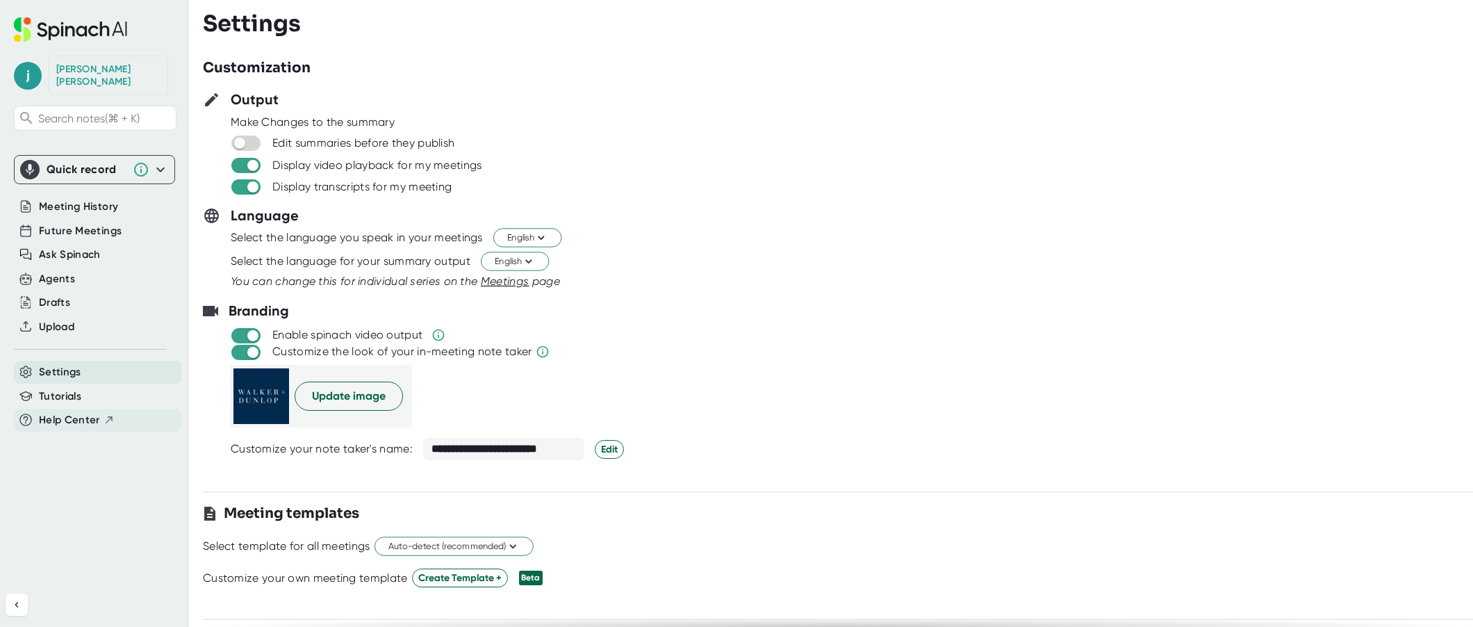
click at [51, 412] on span "Help Center" at bounding box center [69, 420] width 61 height 16
click at [81, 223] on span "Future Meetings" at bounding box center [80, 231] width 83 height 16
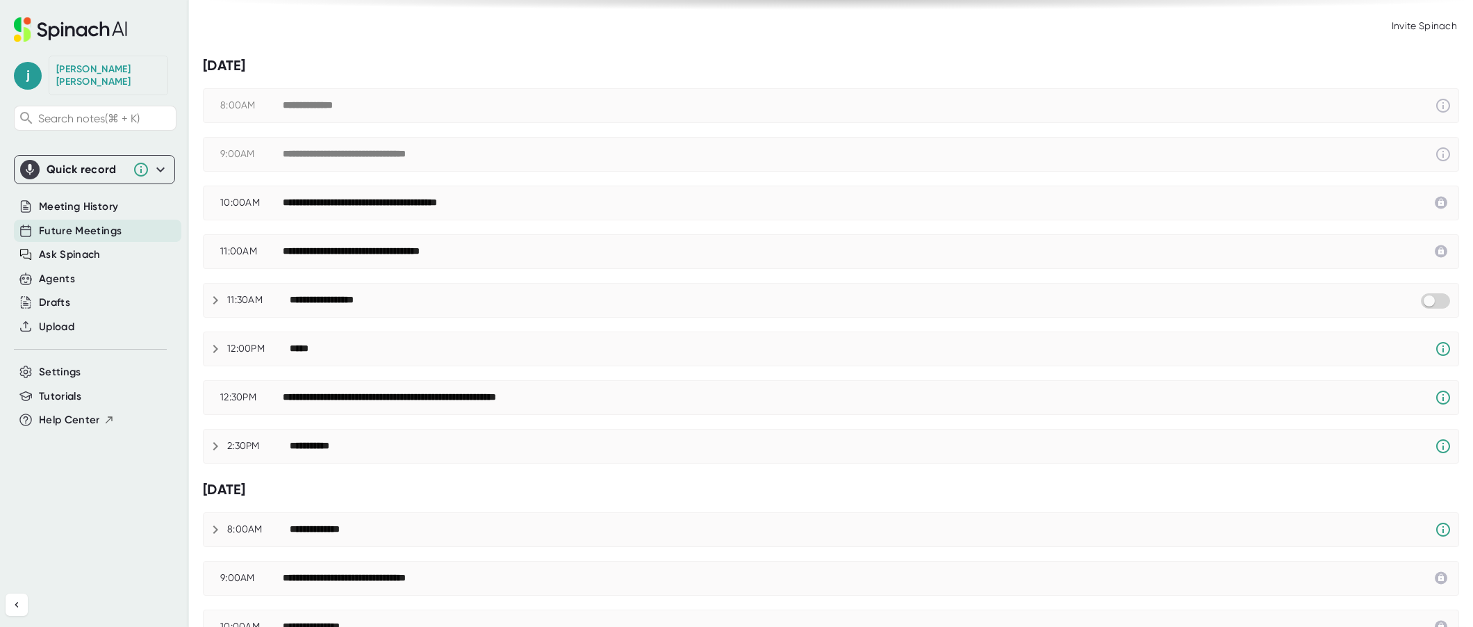
scroll to position [50, 0]
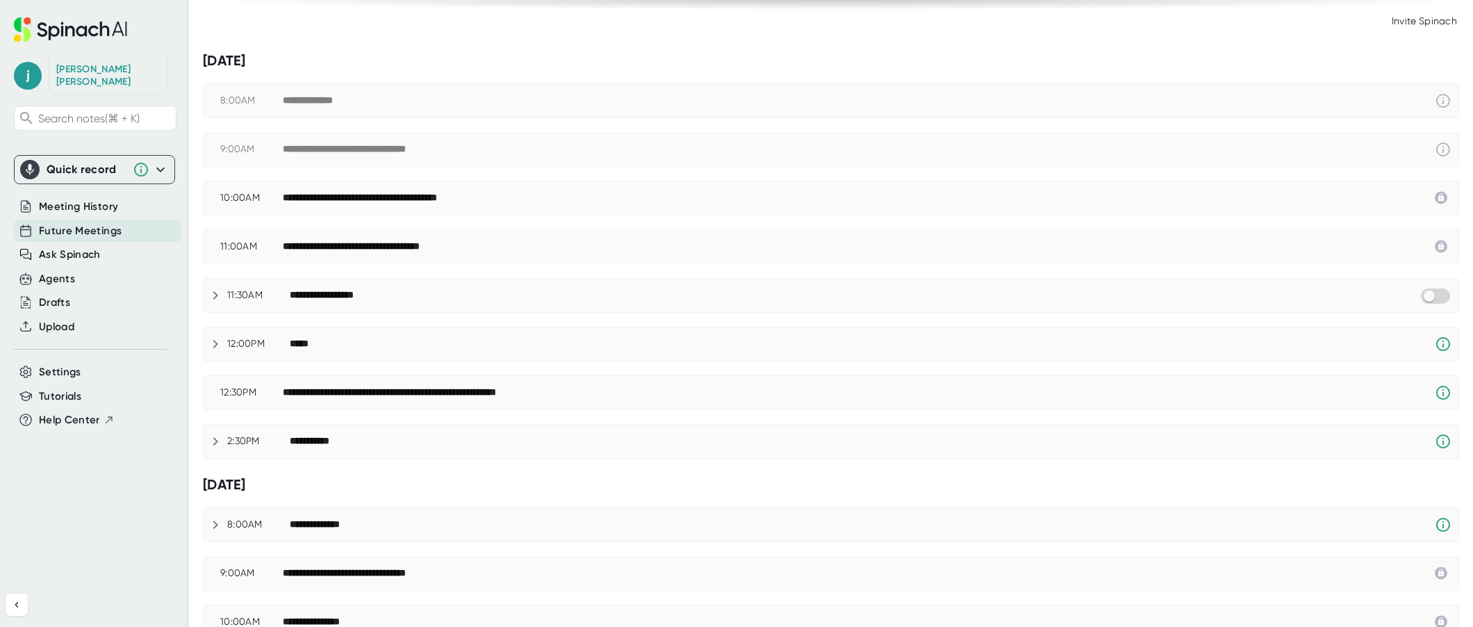
click at [211, 293] on icon at bounding box center [215, 295] width 17 height 17
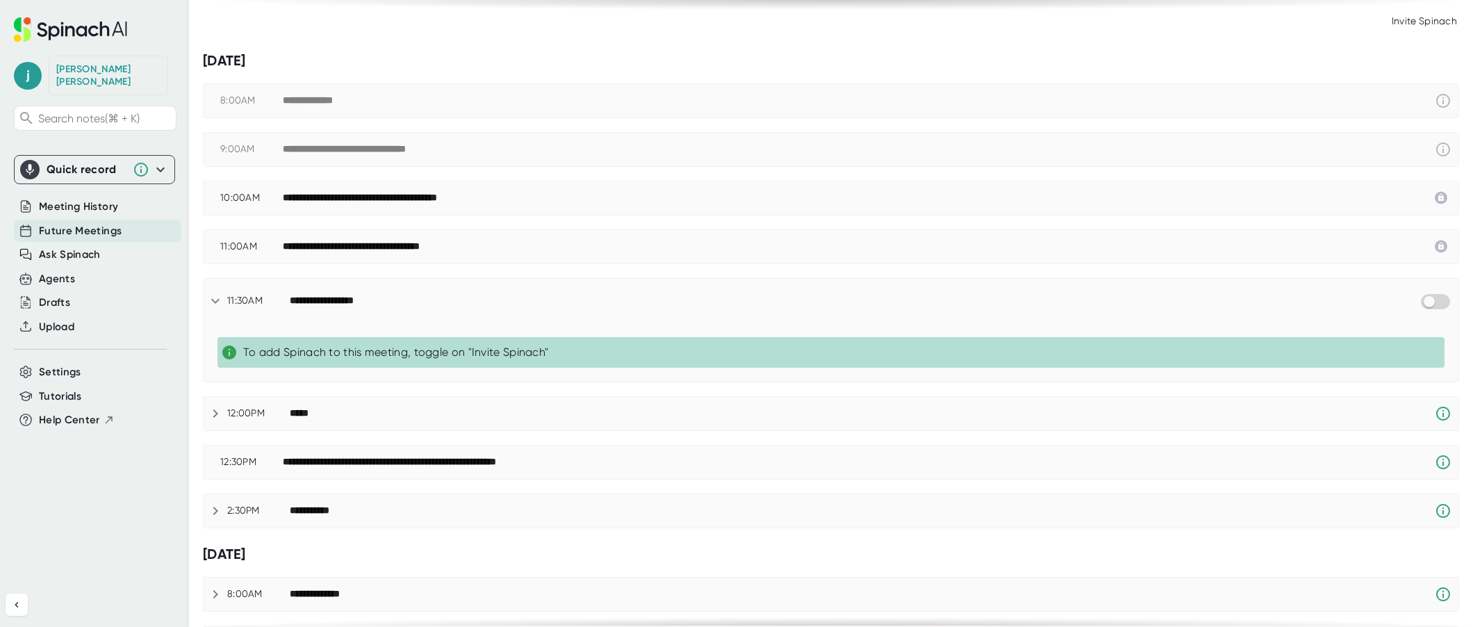
click at [211, 293] on icon at bounding box center [215, 300] width 17 height 17
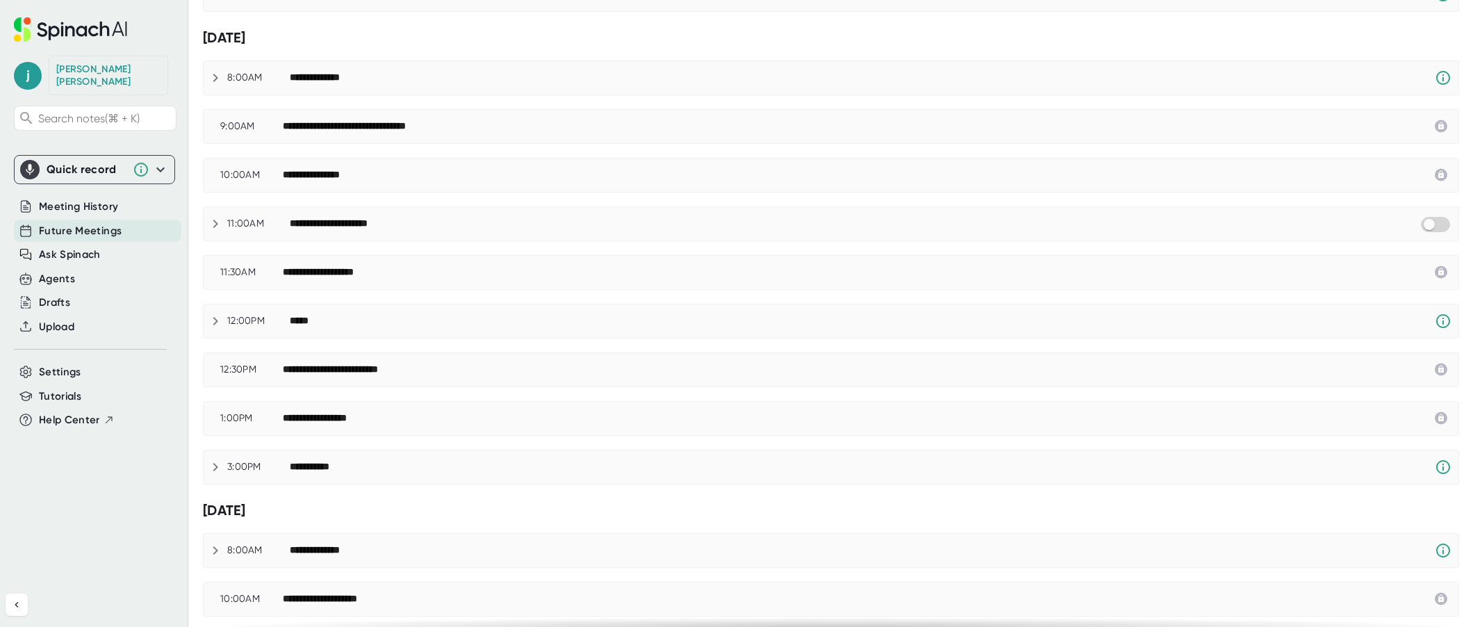
scroll to position [506, 0]
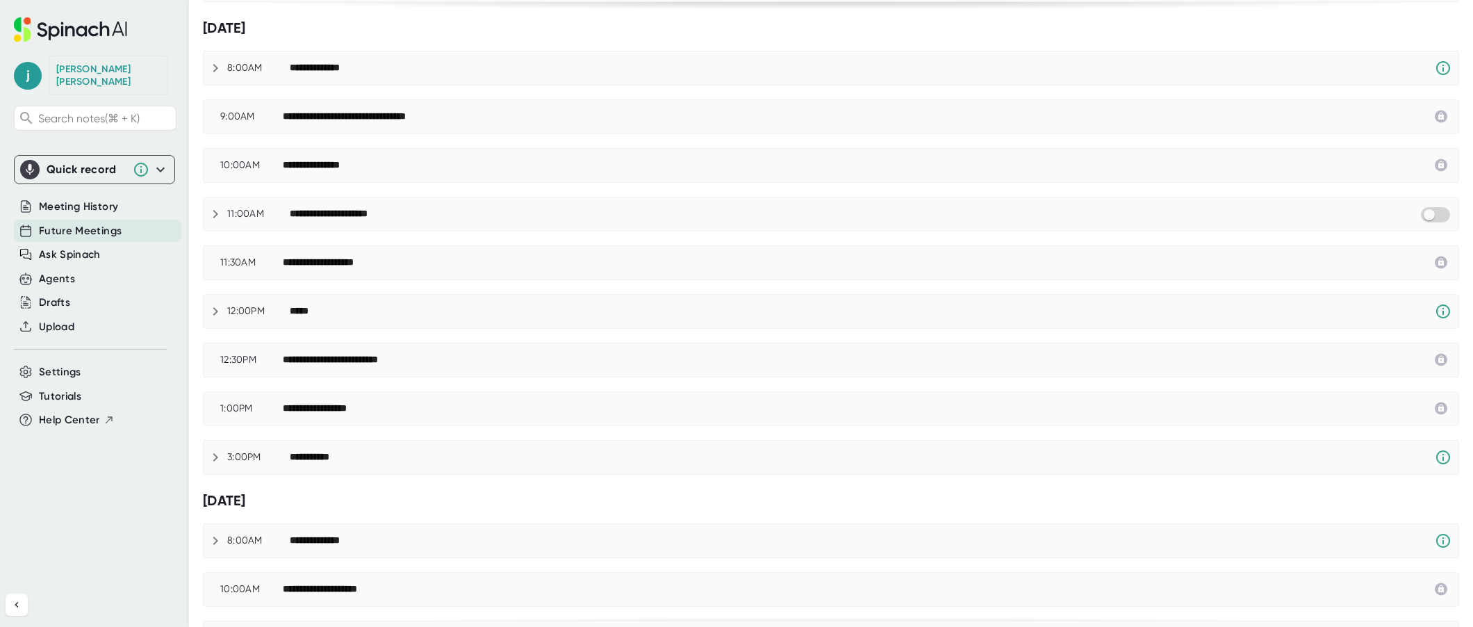
click at [215, 210] on icon at bounding box center [215, 214] width 17 height 17
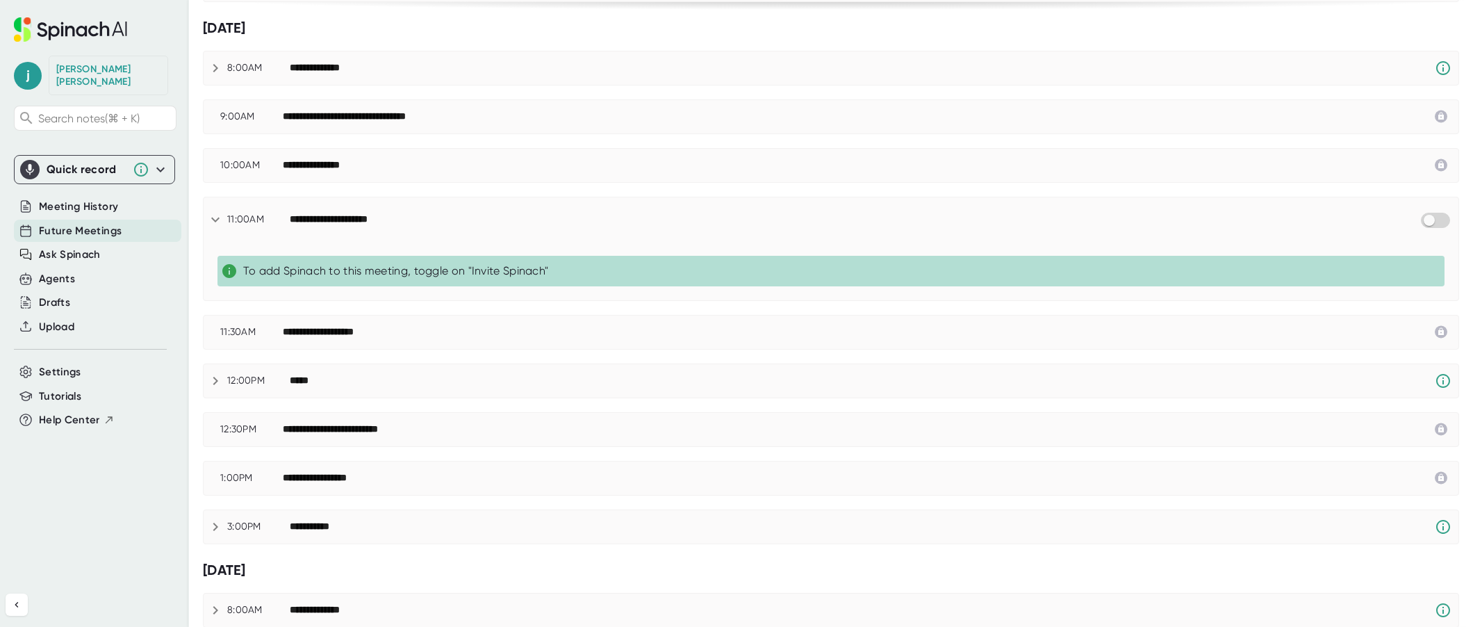
click at [215, 211] on icon at bounding box center [215, 219] width 17 height 17
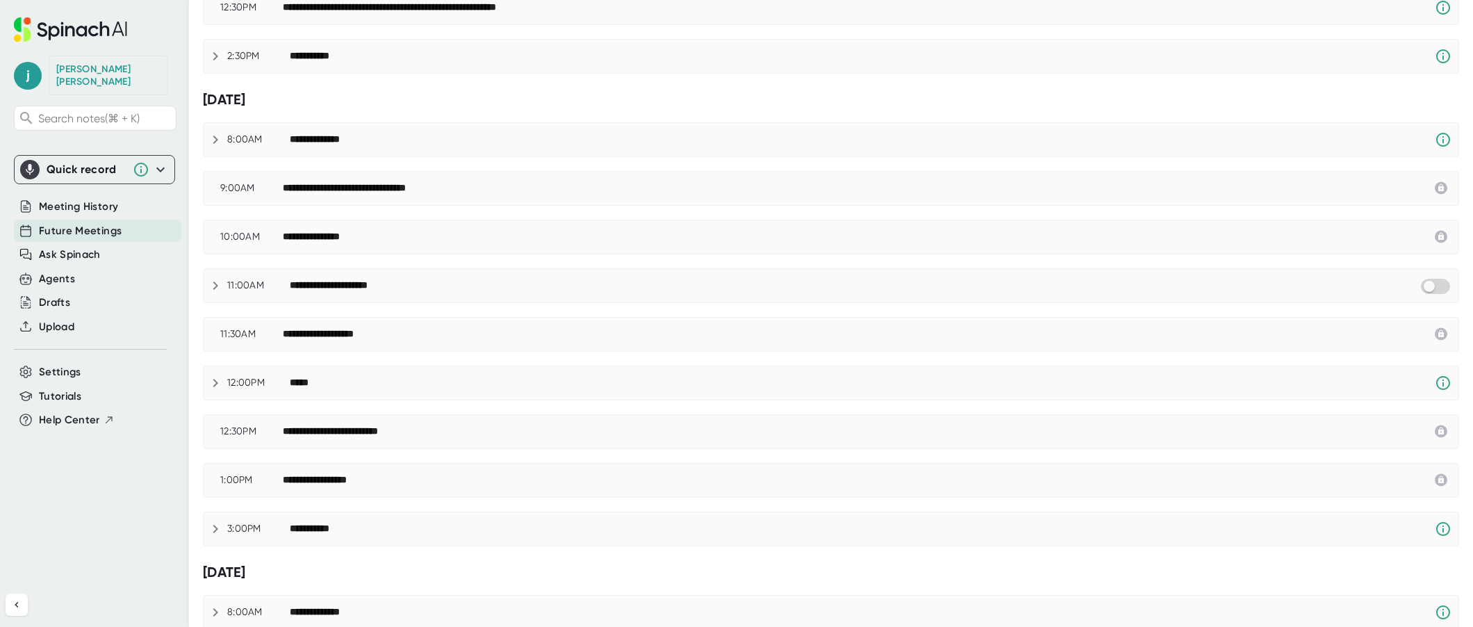
scroll to position [435, 0]
click at [79, 27] on icon at bounding box center [81, 31] width 11 height 11
